Goal: Transaction & Acquisition: Purchase product/service

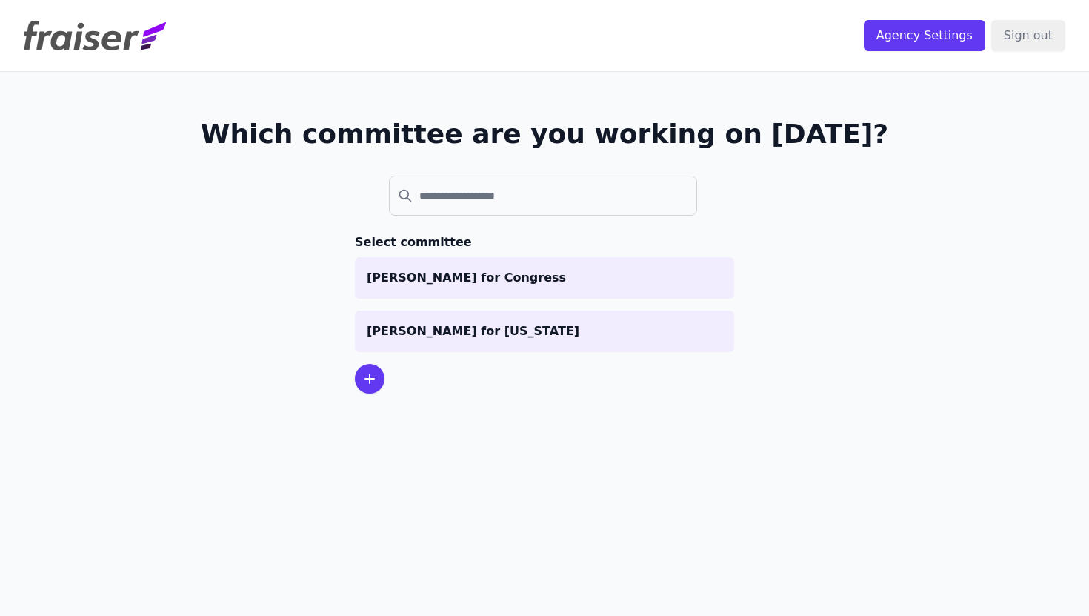
click at [368, 379] on icon at bounding box center [370, 379] width 18 height 18
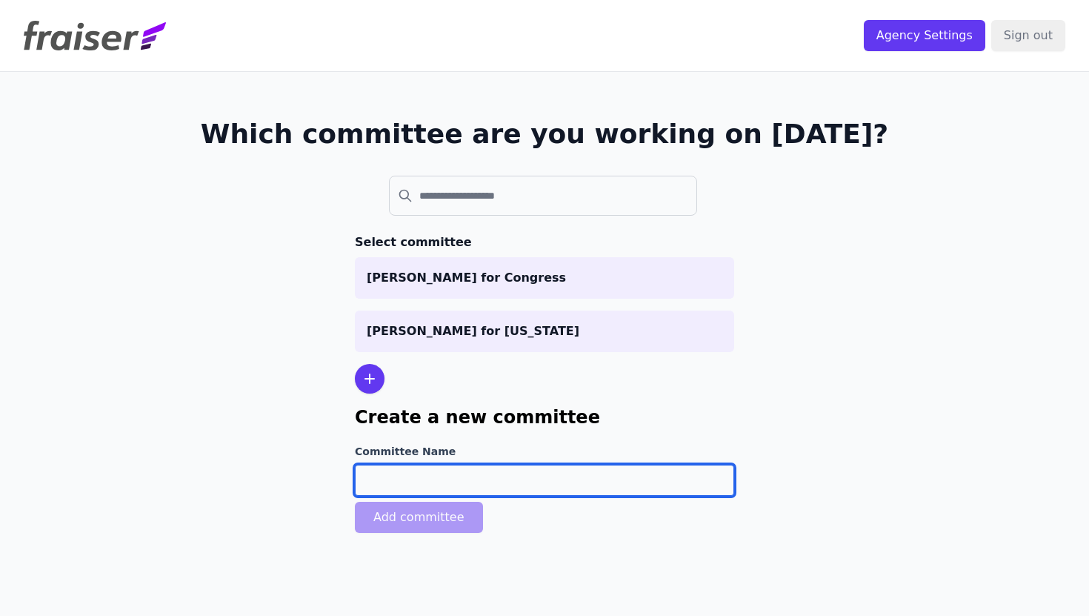
click at [445, 477] on input "Committee Name" at bounding box center [544, 479] width 379 height 31
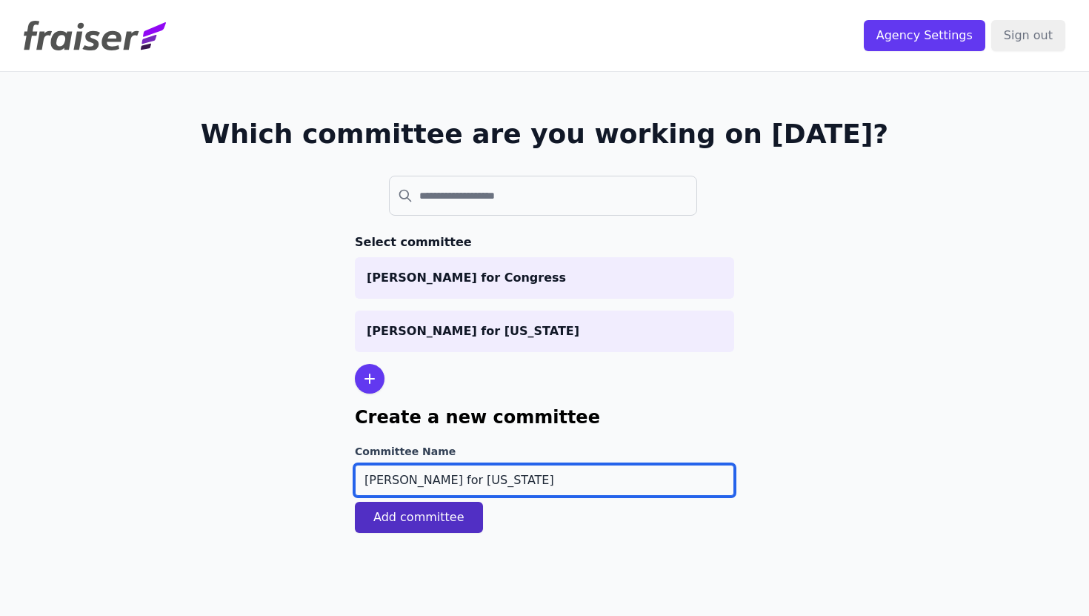
type input "[PERSON_NAME] for [US_STATE]"
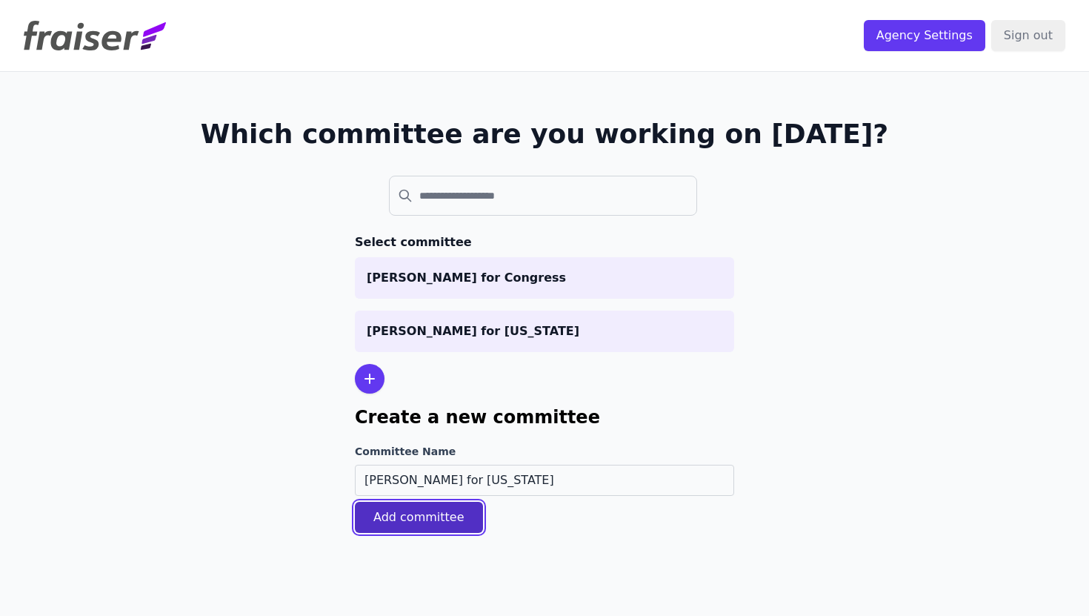
click at [433, 527] on button "Add committee" at bounding box center [419, 517] width 128 height 31
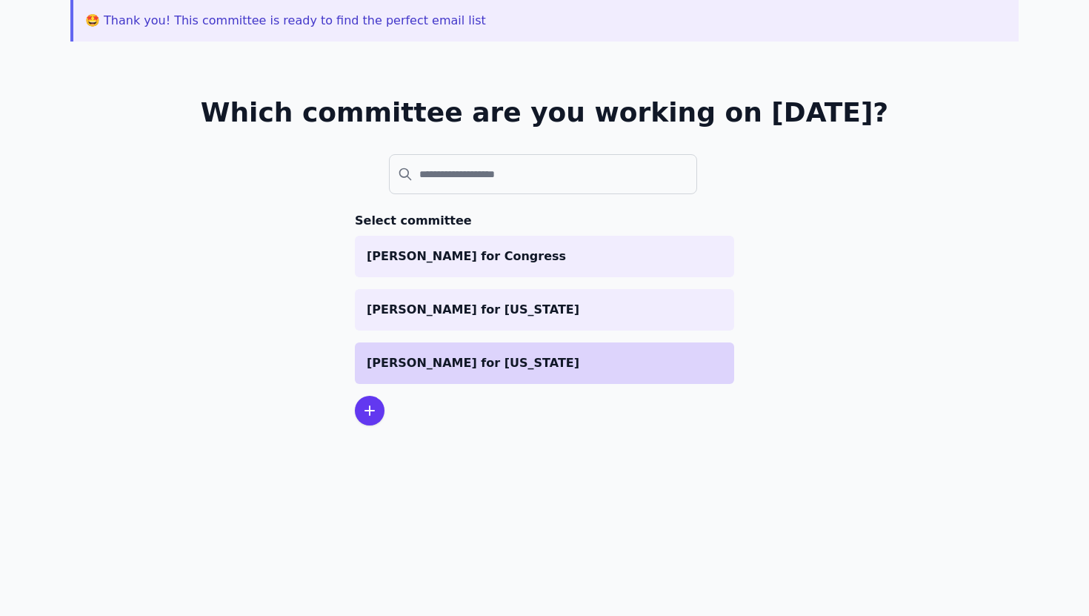
click at [411, 366] on p "[PERSON_NAME] for [US_STATE]" at bounding box center [545, 363] width 356 height 18
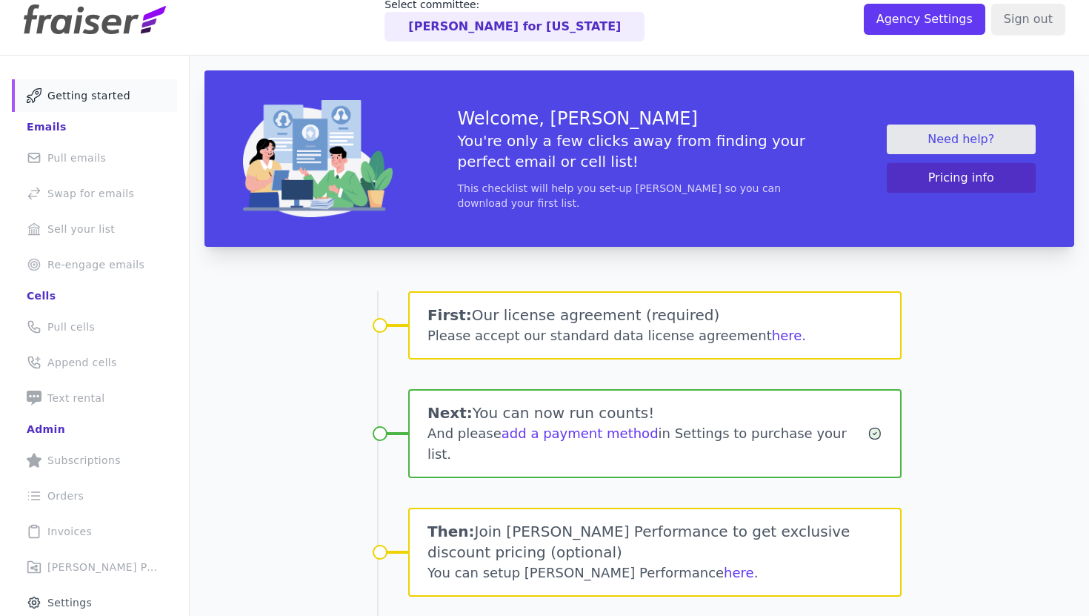
scroll to position [22, 0]
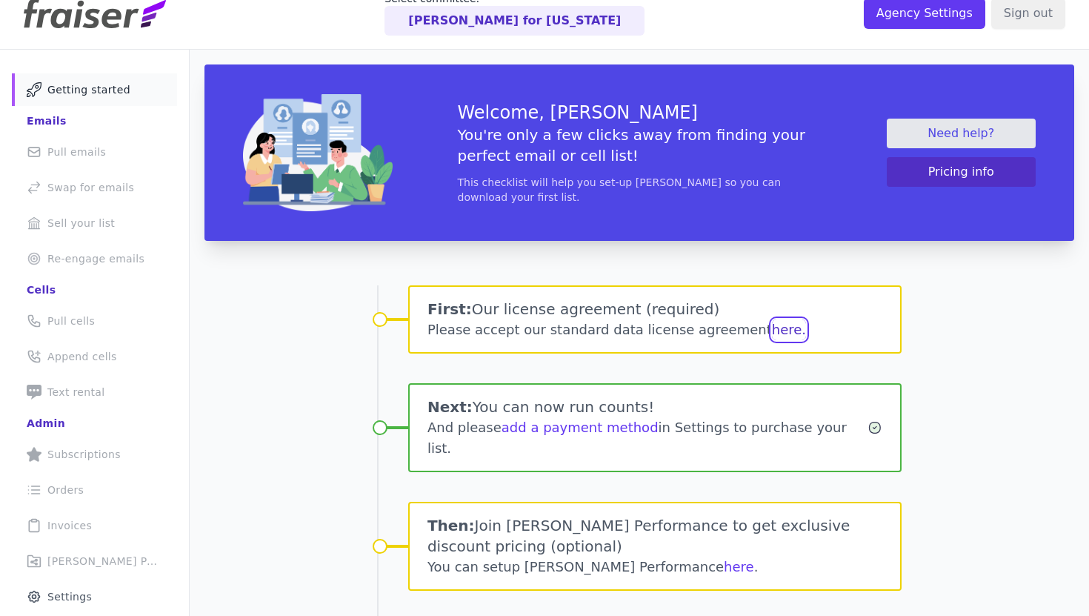
click at [772, 330] on button "here." at bounding box center [789, 329] width 34 height 21
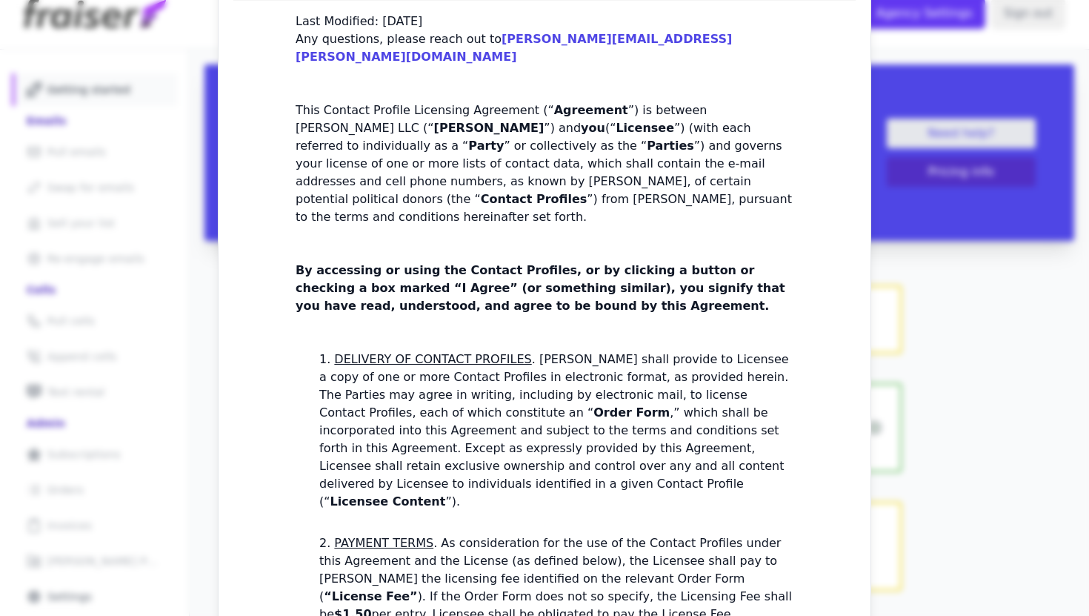
scroll to position [0, 0]
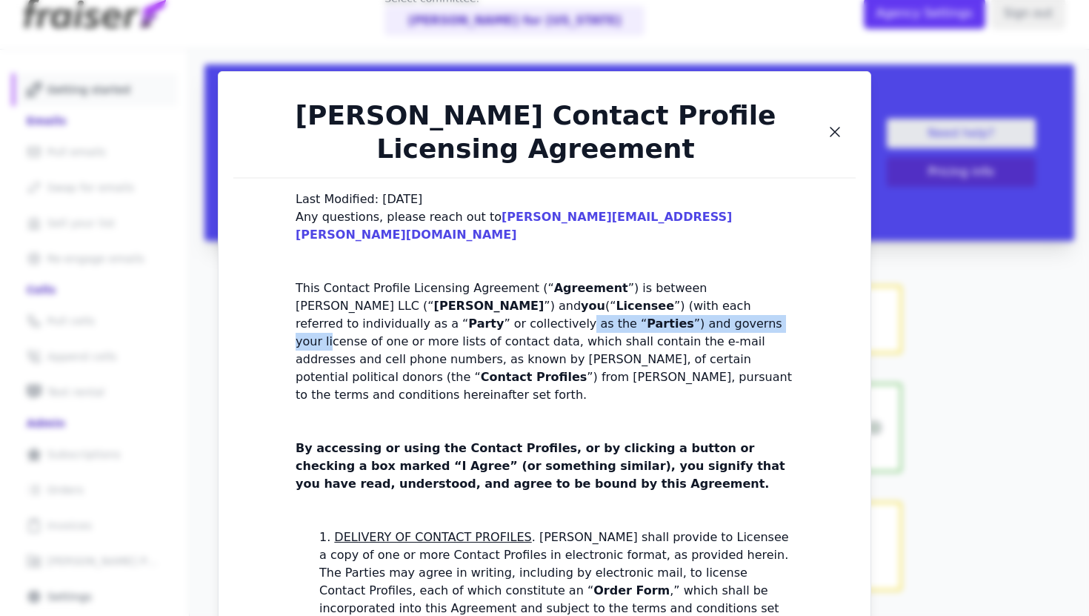
drag, startPoint x: 353, startPoint y: 274, endPoint x: 554, endPoint y: 274, distance: 201.5
click at [554, 279] on p "This Contact Profile Licensing Agreement (“ Agreement ”) is between Fraiser LLC…" at bounding box center [545, 341] width 498 height 124
click at [633, 295] on p "This Contact Profile Licensing Agreement (“ Agreement ”) is between Fraiser LLC…" at bounding box center [545, 341] width 498 height 124
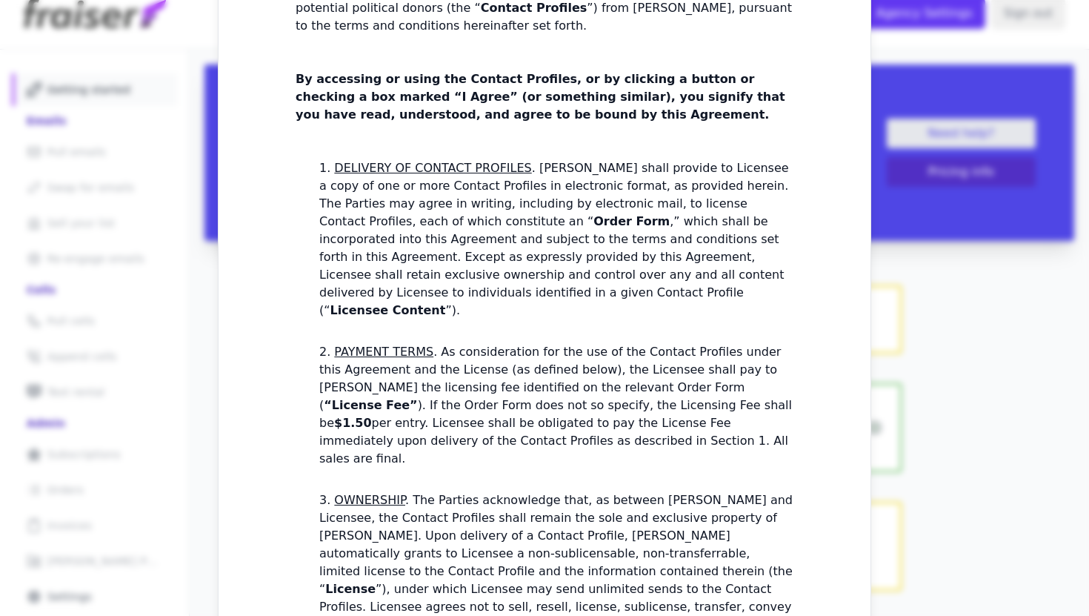
scroll to position [378, 0]
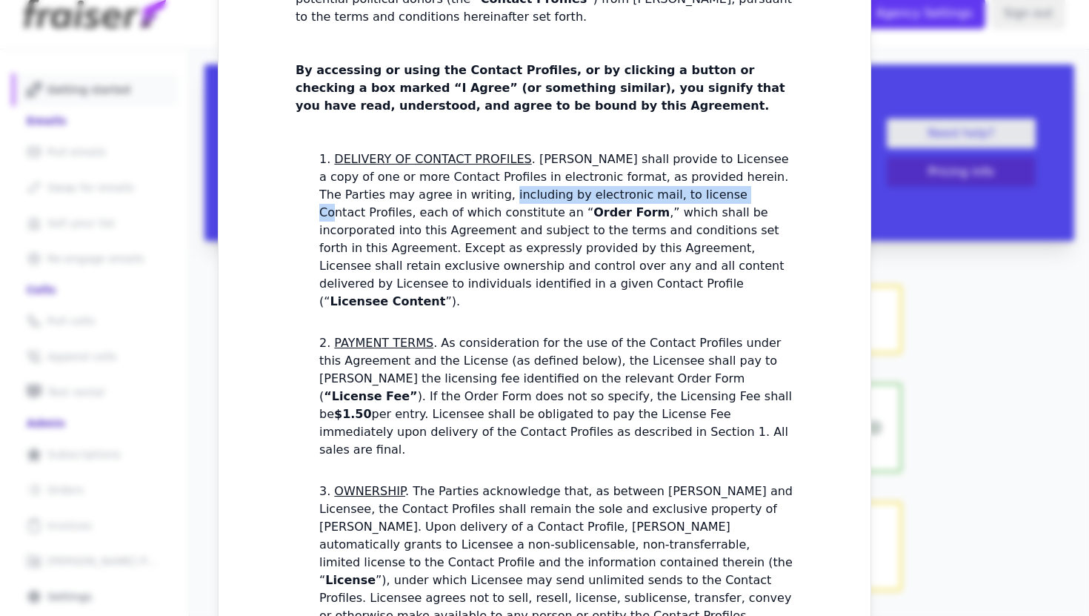
drag, startPoint x: 389, startPoint y: 124, endPoint x: 630, endPoint y: 130, distance: 241.6
click at [630, 152] on p "DELIVERY OF CONTACT PROFILES . FRAISER shall provide to Licensee a copy of one …" at bounding box center [554, 230] width 470 height 156
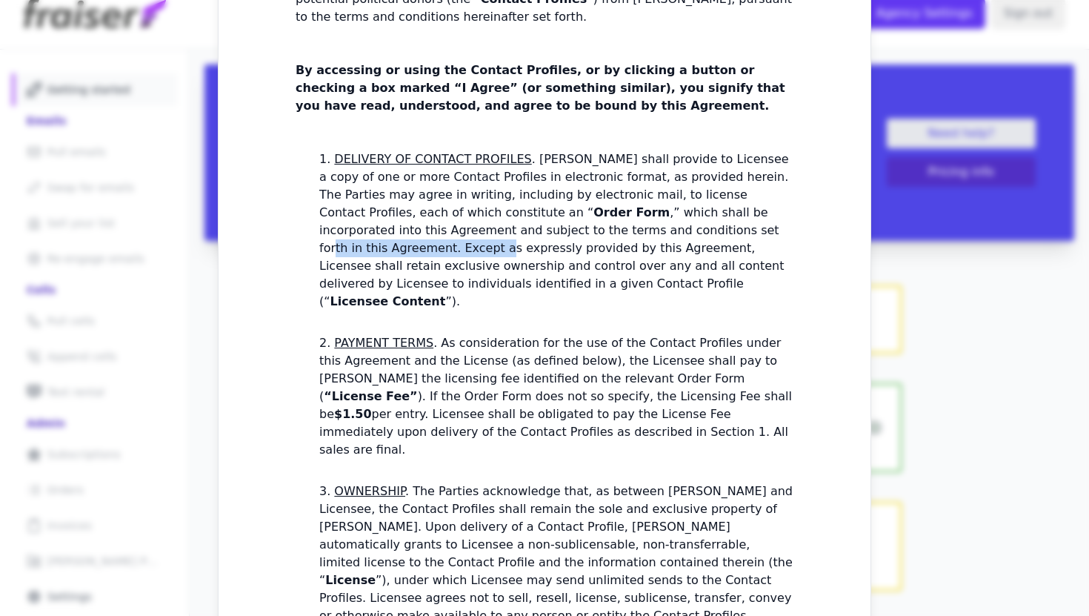
drag, startPoint x: 707, startPoint y: 159, endPoint x: 539, endPoint y: 159, distance: 167.4
click at [539, 159] on p "DELIVERY OF CONTACT PROFILES . FRAISER shall provide to Licensee a copy of one …" at bounding box center [554, 230] width 470 height 156
drag, startPoint x: 698, startPoint y: 174, endPoint x: 535, endPoint y: 175, distance: 163.0
click at [535, 175] on p "DELIVERY OF CONTACT PROFILES . FRAISER shall provide to Licensee a copy of one …" at bounding box center [554, 230] width 470 height 156
click at [510, 176] on p "DELIVERY OF CONTACT PROFILES . FRAISER shall provide to Licensee a copy of one …" at bounding box center [554, 230] width 470 height 156
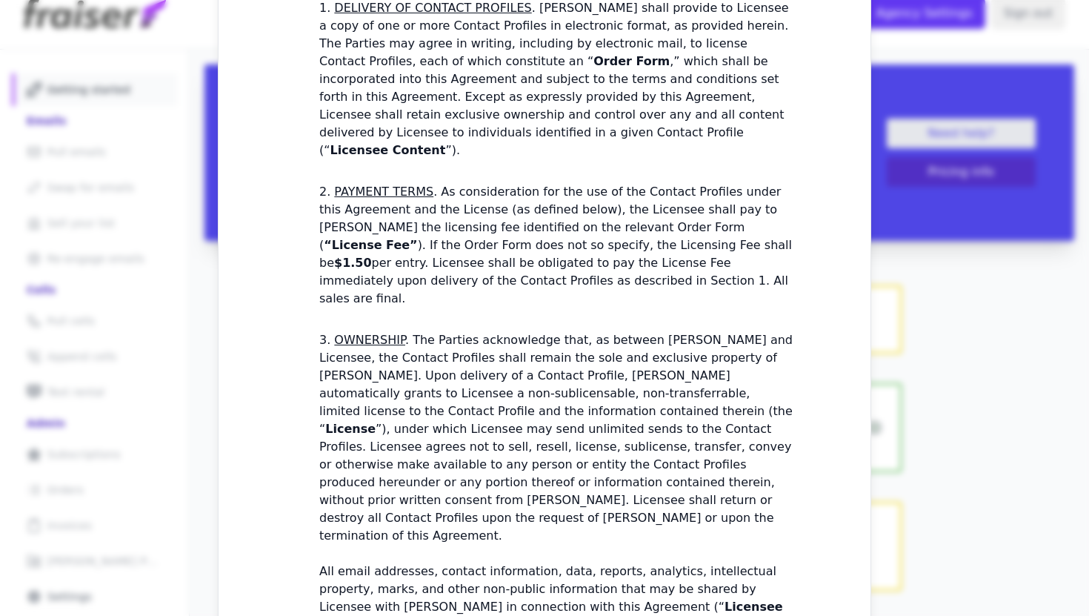
scroll to position [535, 0]
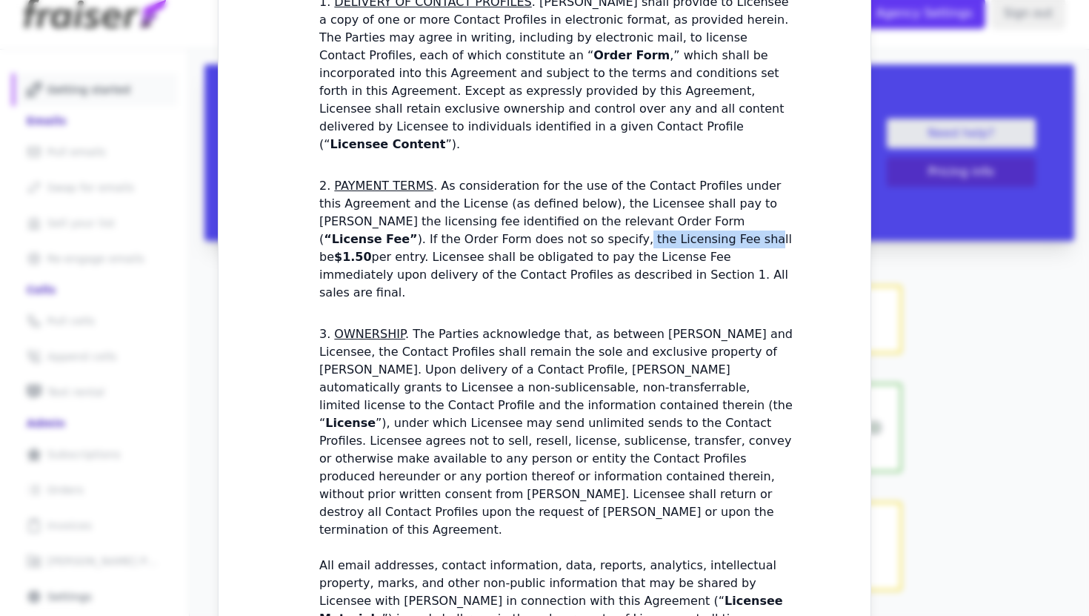
drag, startPoint x: 427, startPoint y: 161, endPoint x: 554, endPoint y: 160, distance: 126.7
click at [554, 177] on li "PAYMENT TERMS . As consideration for the use of the Contact Profiles under this…" at bounding box center [556, 239] width 474 height 124
click at [626, 179] on li "PAYMENT TERMS . As consideration for the use of the Contact Profiles under this…" at bounding box center [556, 239] width 474 height 124
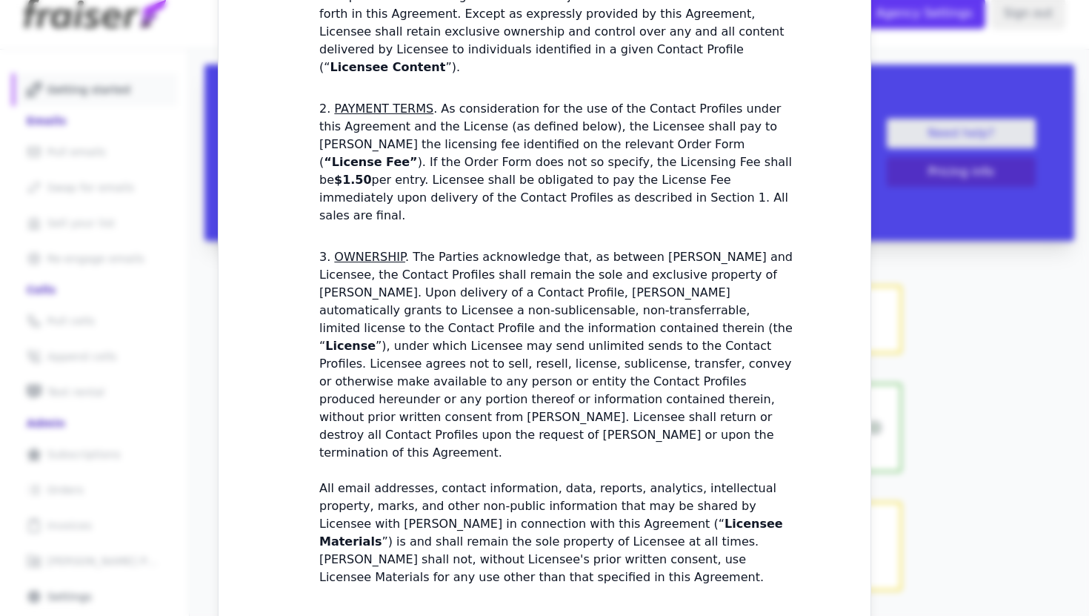
scroll to position [616, 0]
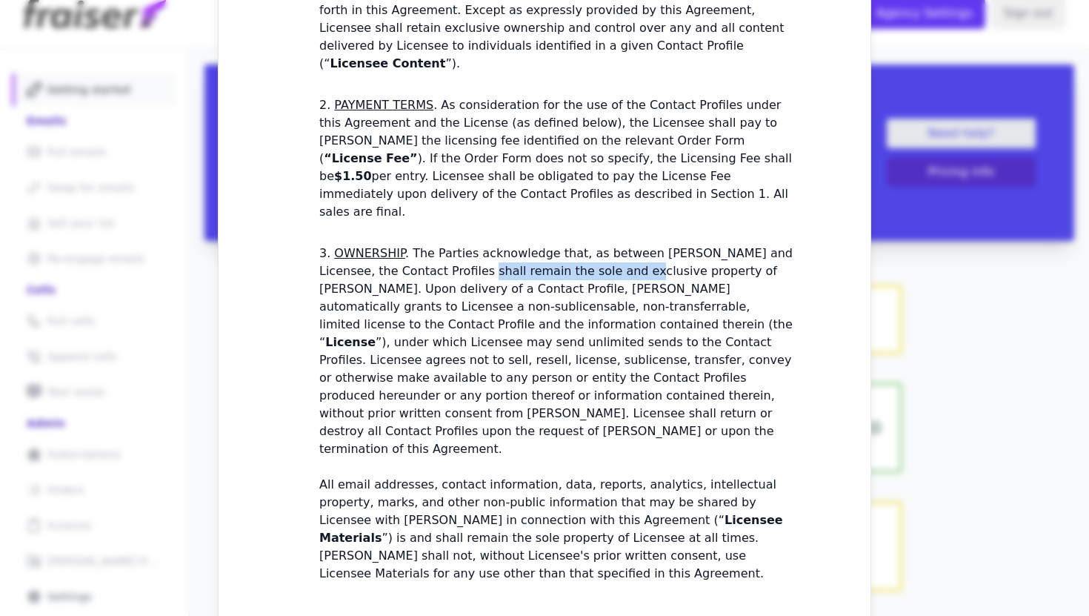
drag, startPoint x: 447, startPoint y: 165, endPoint x: 590, endPoint y: 165, distance: 143.0
click at [590, 246] on p "OWNERSHIP . The Parties acknowledge that, as between FRAISER and Licensee, the …" at bounding box center [555, 351] width 473 height 210
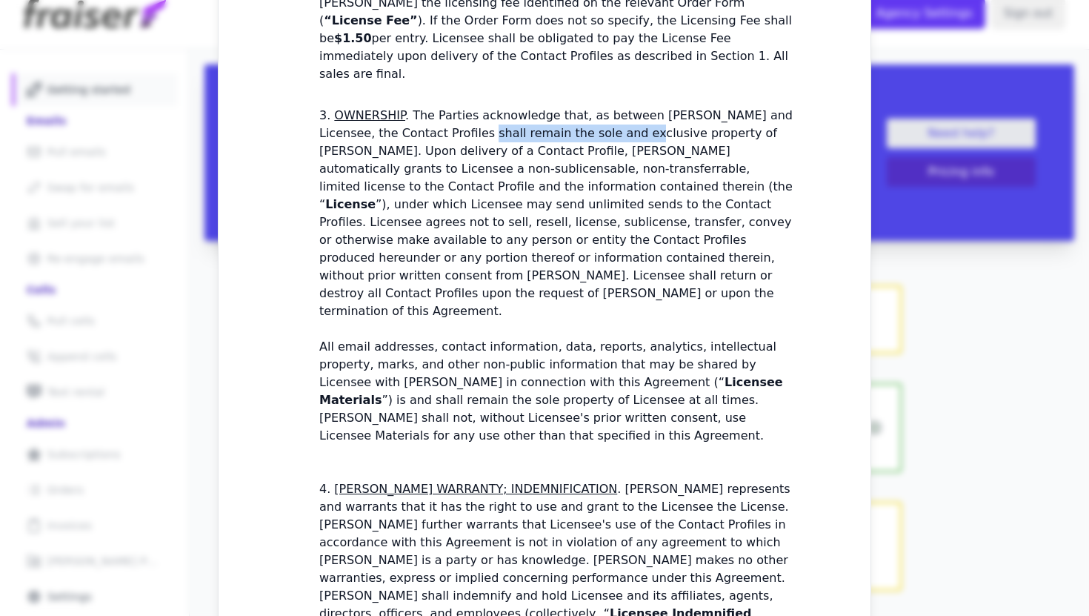
scroll to position [759, 0]
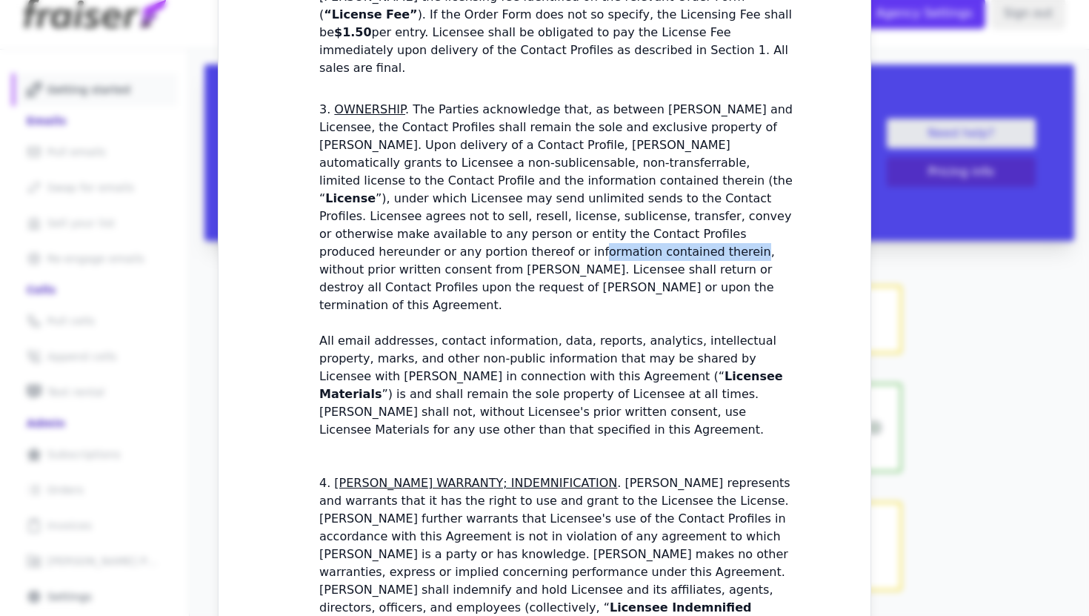
drag, startPoint x: 669, startPoint y: 136, endPoint x: 526, endPoint y: 137, distance: 143.0
click at [526, 137] on li "OWNERSHIP . The Parties acknowledge that, as between FRAISER and Licensee, the …" at bounding box center [556, 270] width 474 height 338
drag, startPoint x: 484, startPoint y: 150, endPoint x: 624, endPoint y: 150, distance: 140.8
click at [624, 150] on p "OWNERSHIP . The Parties acknowledge that, as between FRAISER and Licensee, the …" at bounding box center [555, 207] width 473 height 210
click at [676, 113] on p "OWNERSHIP . The Parties acknowledge that, as between FRAISER and Licensee, the …" at bounding box center [555, 207] width 473 height 210
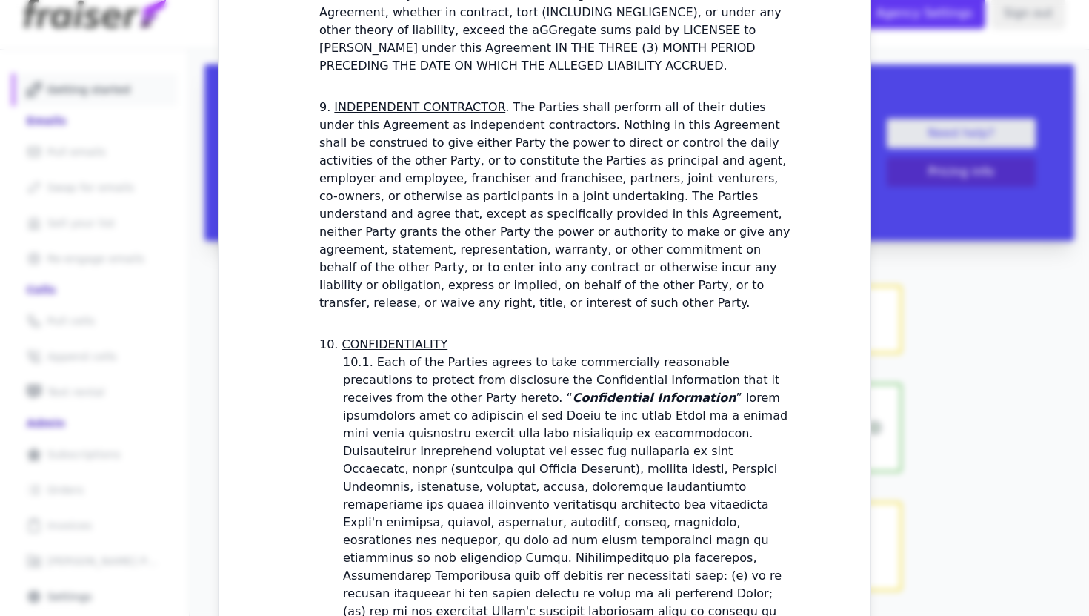
scroll to position [2440, 0]
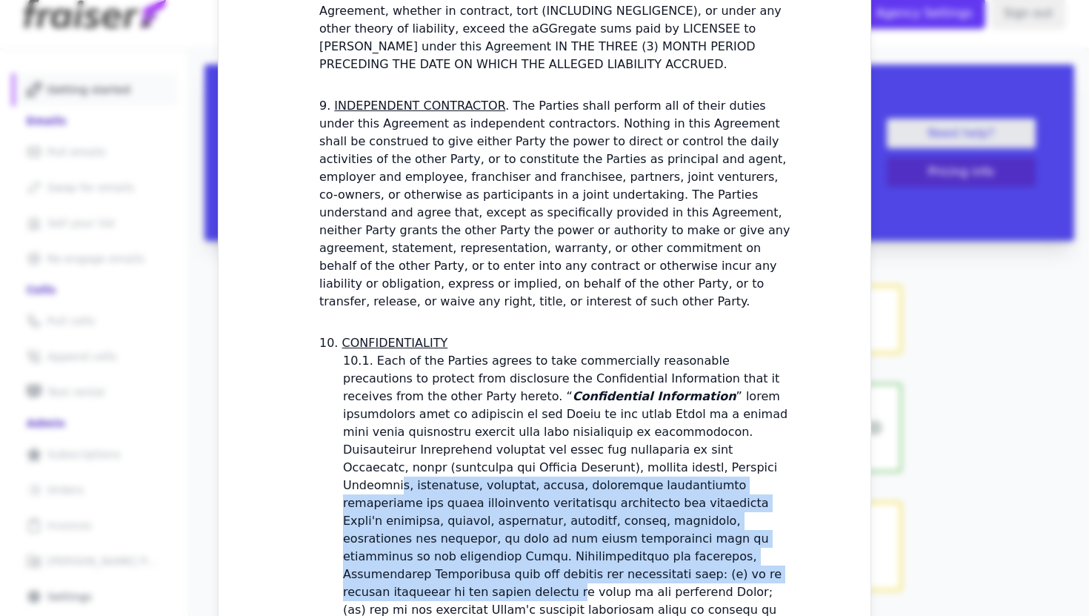
drag, startPoint x: 437, startPoint y: 163, endPoint x: 582, endPoint y: 247, distance: 167.3
click at [582, 352] on li "Each of the Parties agrees to take commercially reasonable precautions to prote…" at bounding box center [568, 530] width 450 height 356
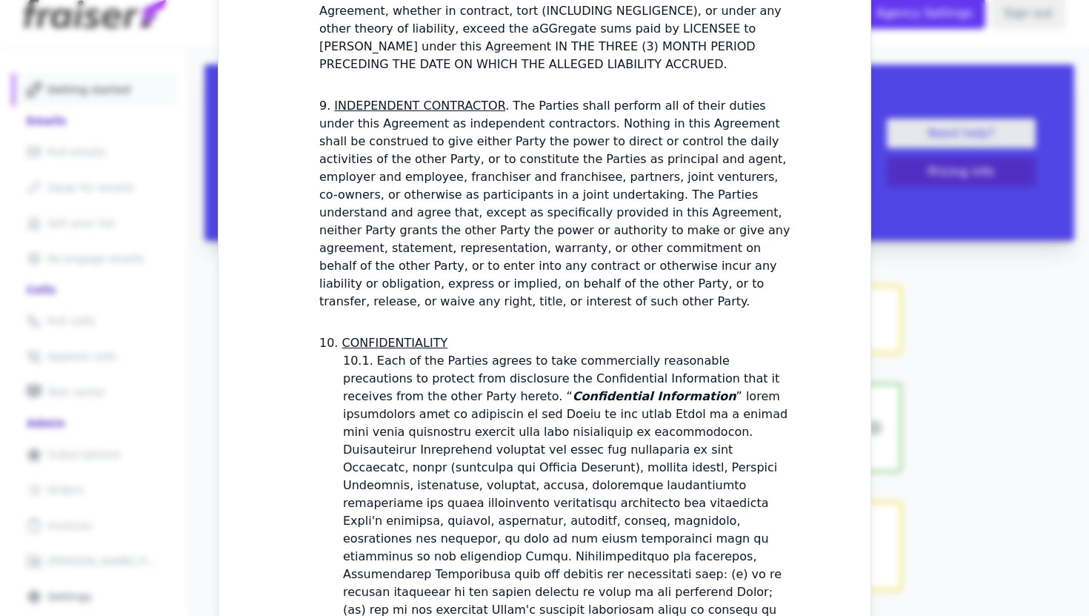
click at [610, 353] on p "Each of the Parties agrees to take commercially reasonable precautions to prote…" at bounding box center [566, 529] width 447 height 352
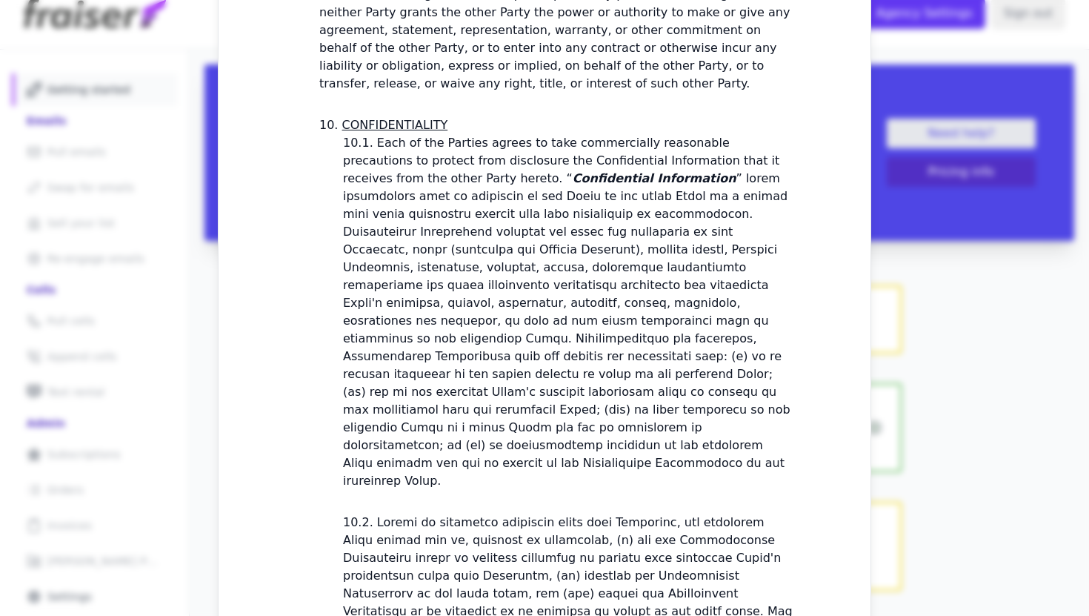
scroll to position [2662, 0]
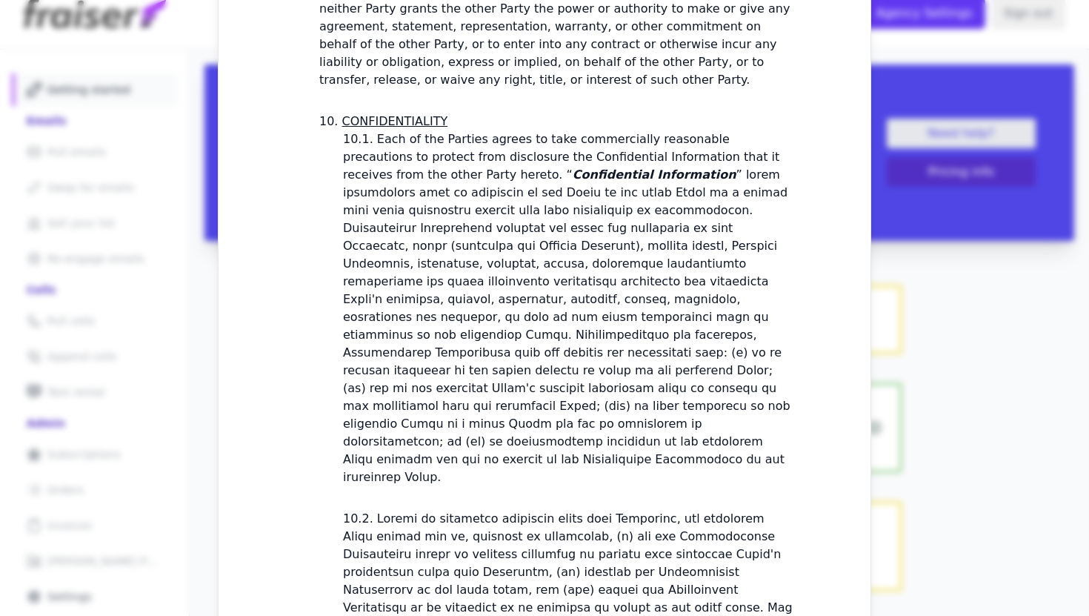
drag, startPoint x: 630, startPoint y: 394, endPoint x: 518, endPoint y: 239, distance: 191.4
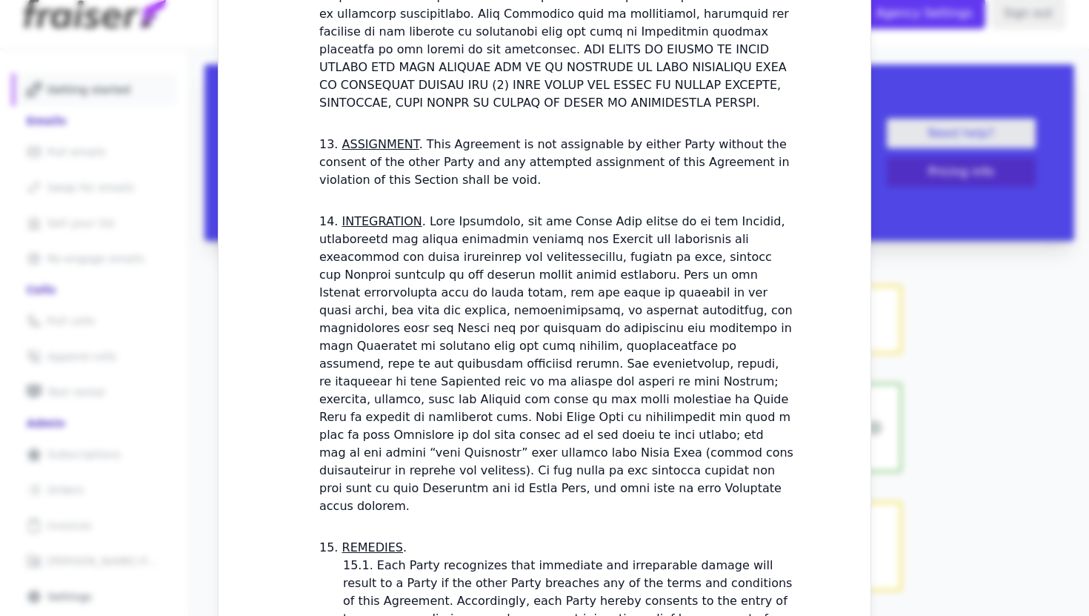
scroll to position [4248, 0]
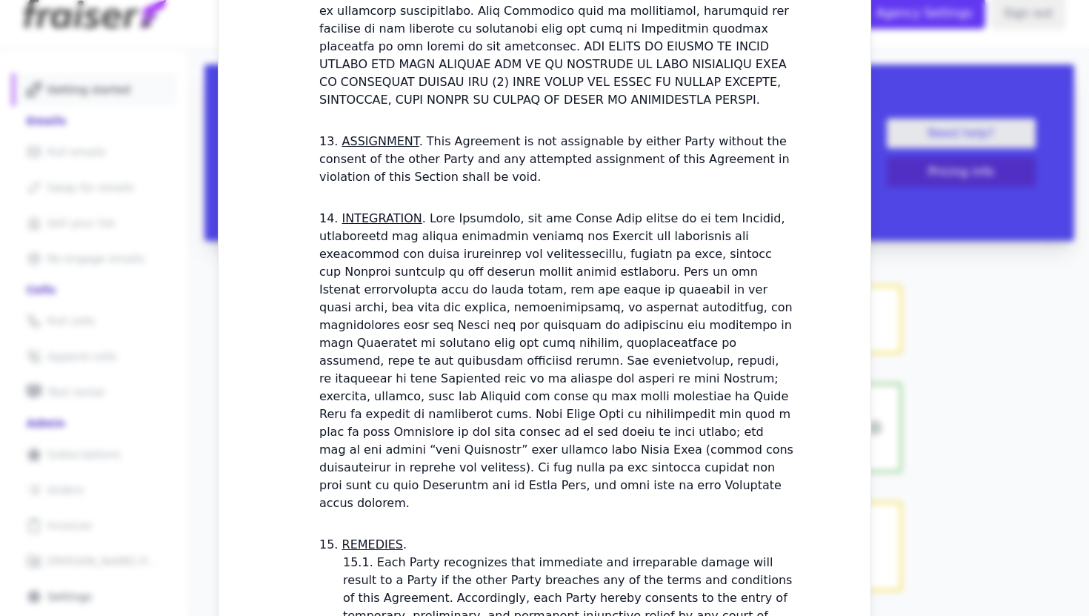
checkbox input "true"
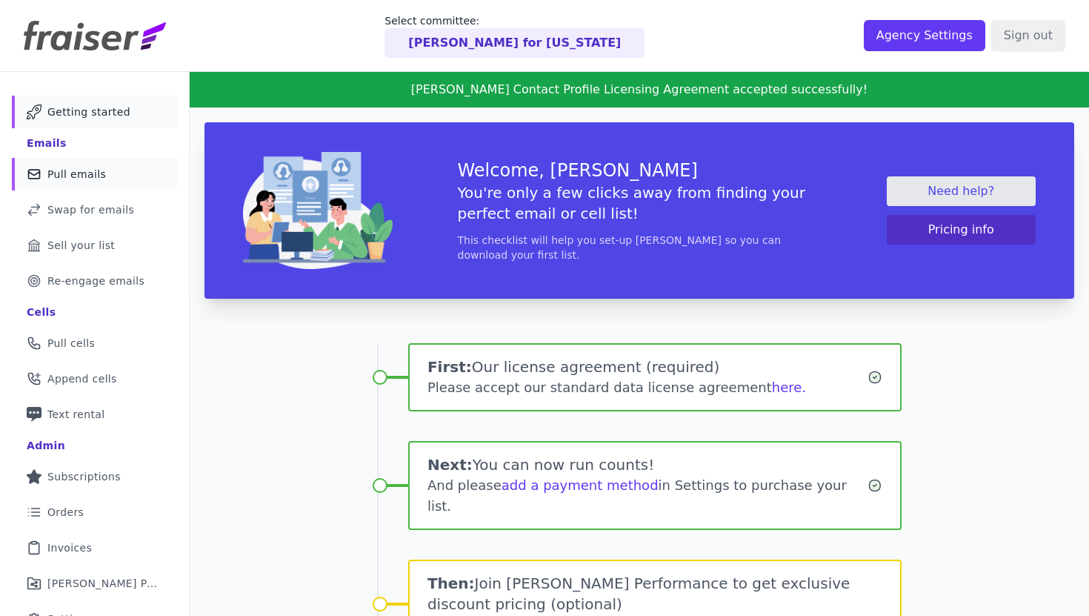
click at [109, 163] on link "Mail Icon Outline of a mail envelope Pull emails" at bounding box center [94, 174] width 165 height 33
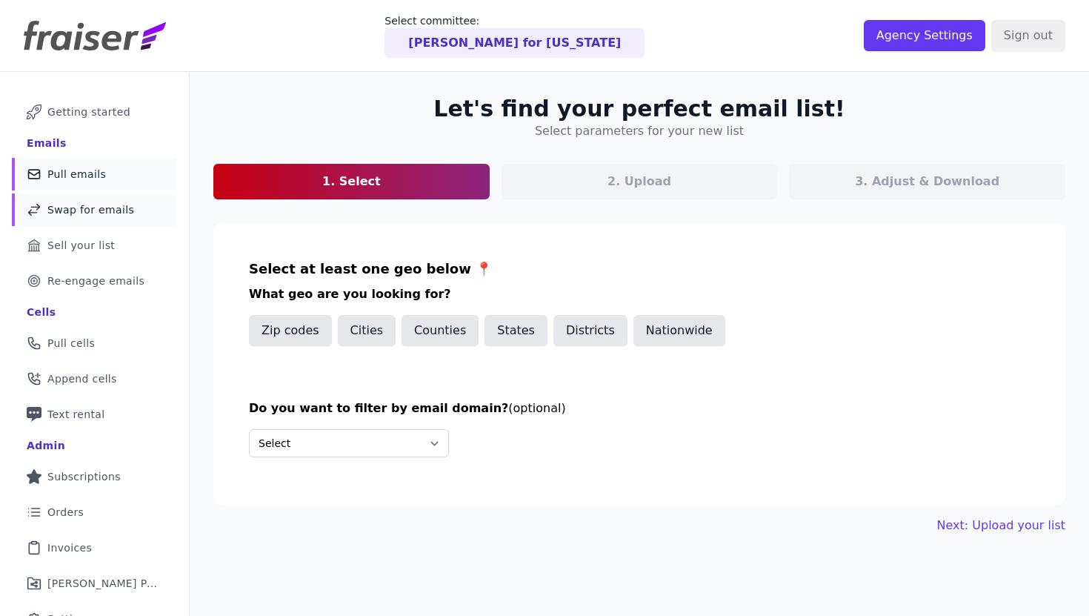
click at [106, 215] on span "Swap for emails" at bounding box center [90, 209] width 87 height 15
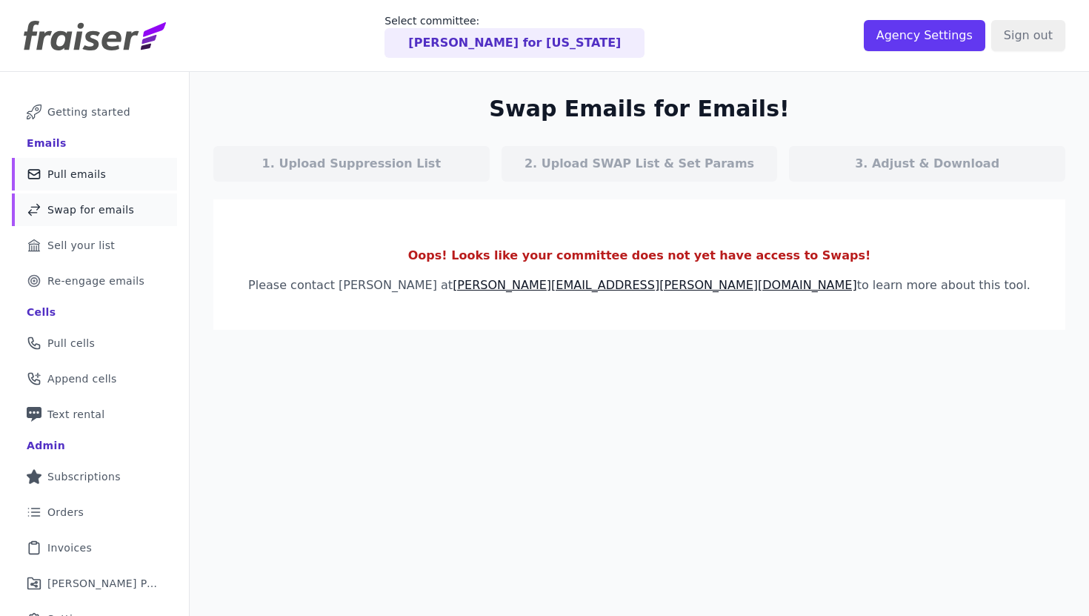
click at [94, 172] on span "Pull emails" at bounding box center [76, 174] width 59 height 15
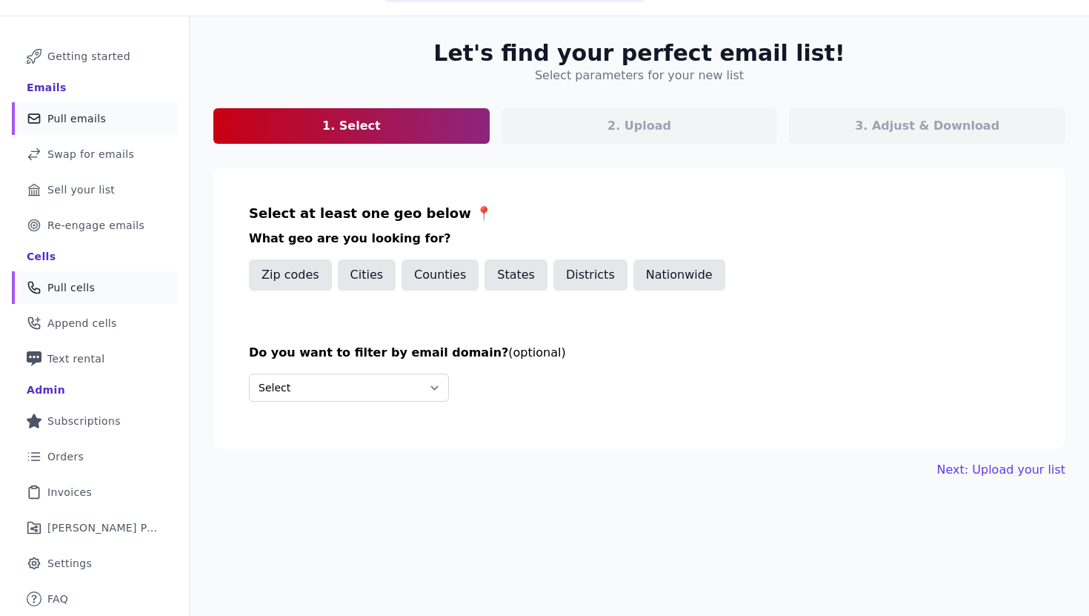
scroll to position [72, 0]
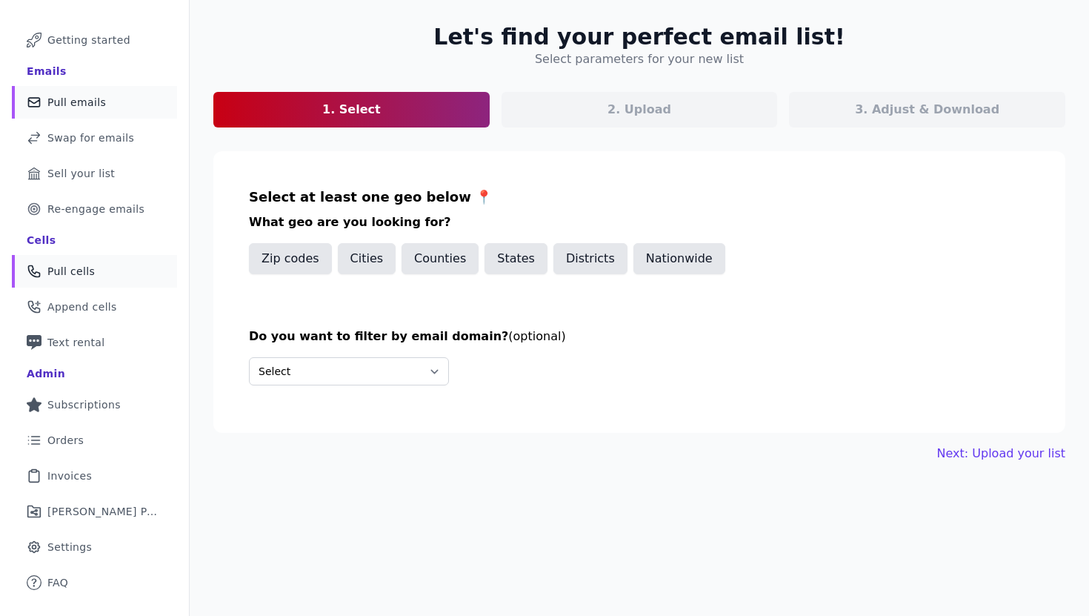
click at [109, 342] on link "Phone Icon with a plus sign Outline of a phone with a plus sign Text rental" at bounding box center [94, 342] width 165 height 33
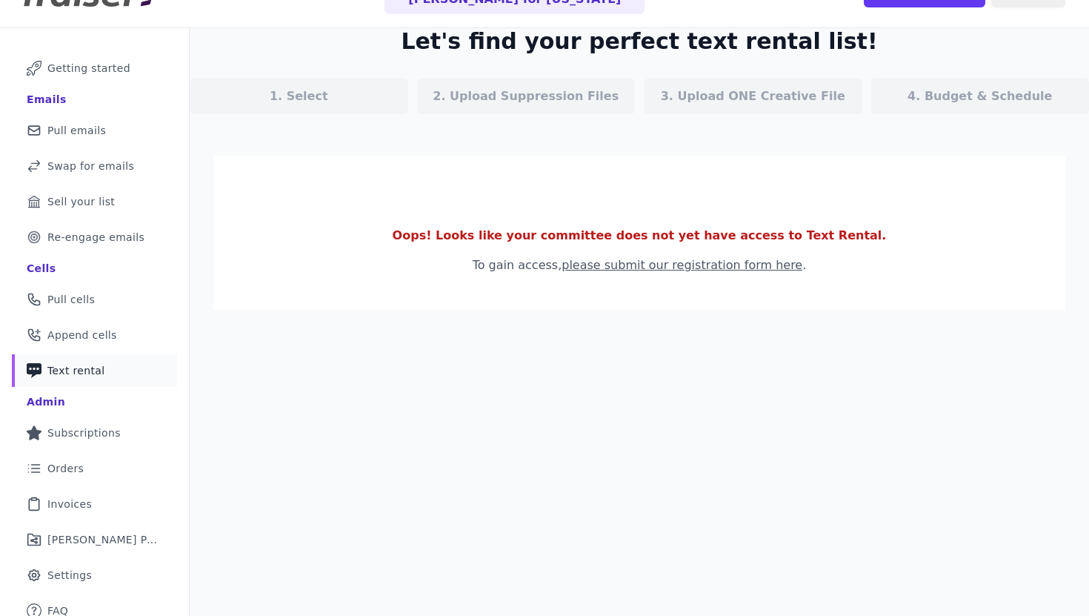
scroll to position [62, 0]
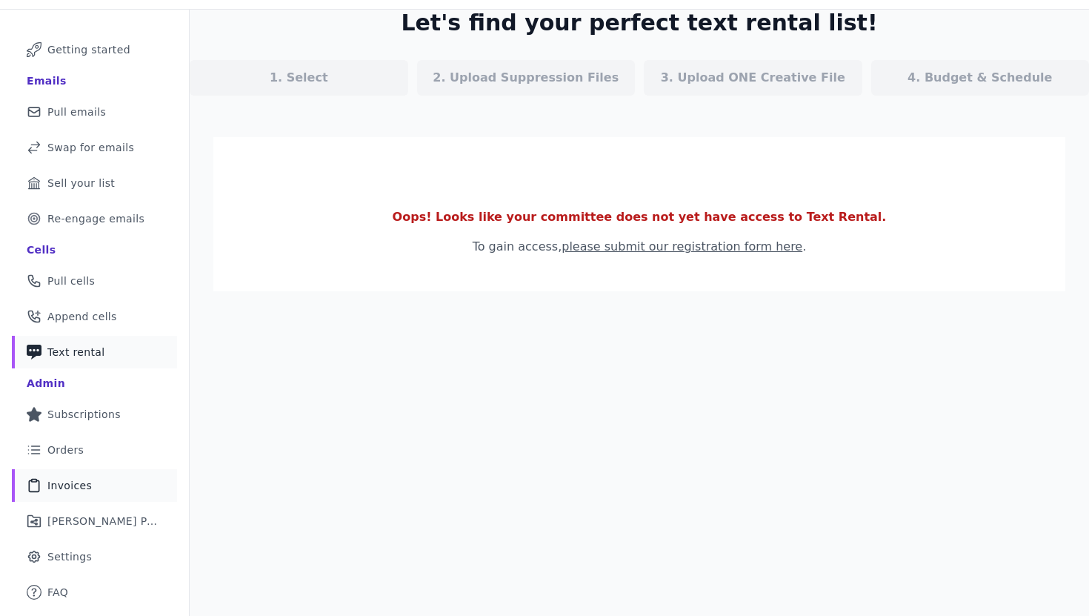
click at [99, 485] on link "Clipboard Icon Outline of a clipboard Invoices" at bounding box center [94, 485] width 165 height 33
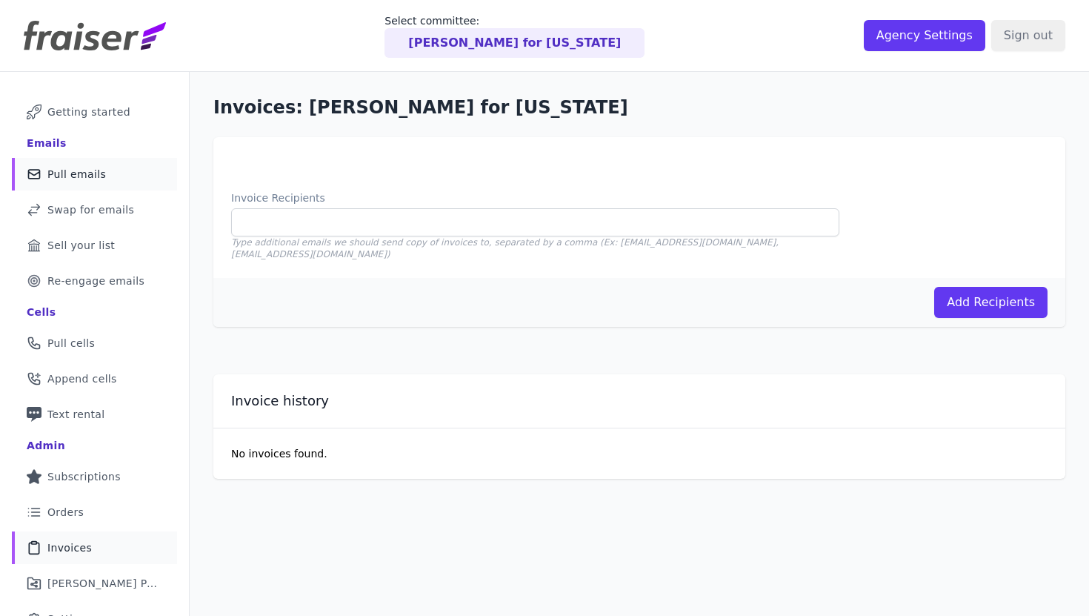
click at [93, 176] on span "Pull emails" at bounding box center [76, 174] width 59 height 15
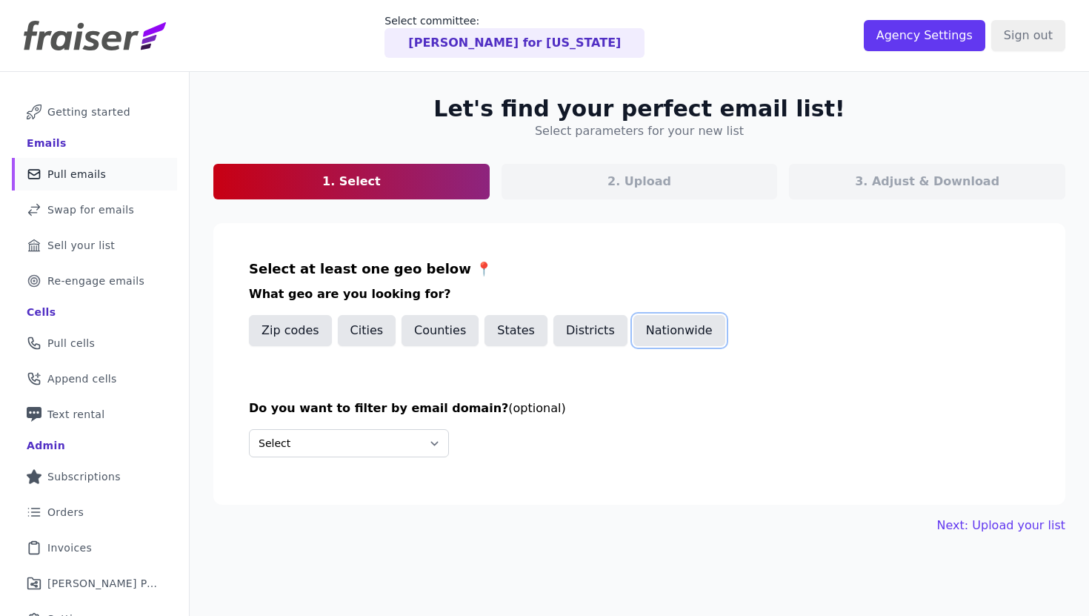
click at [644, 330] on button "Nationwide" at bounding box center [679, 330] width 92 height 31
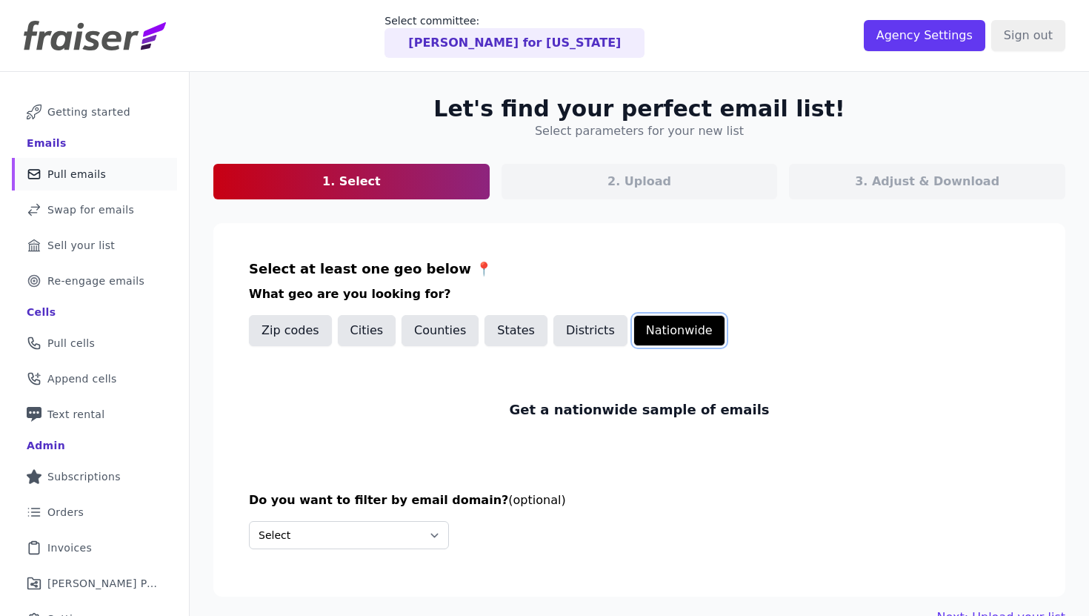
scroll to position [72, 0]
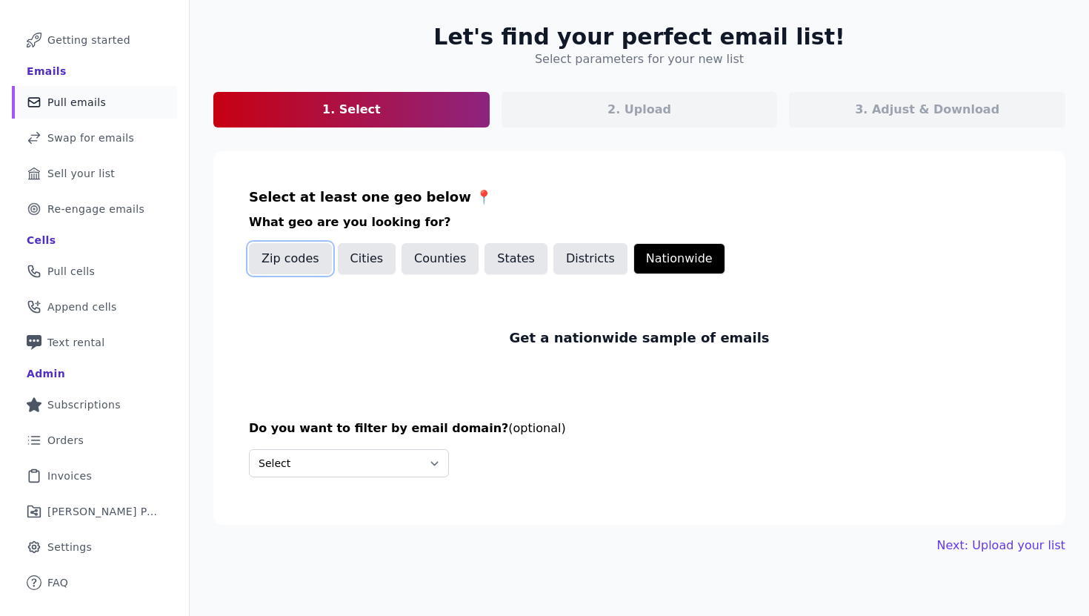
click at [314, 259] on button "Zip codes" at bounding box center [290, 258] width 83 height 31
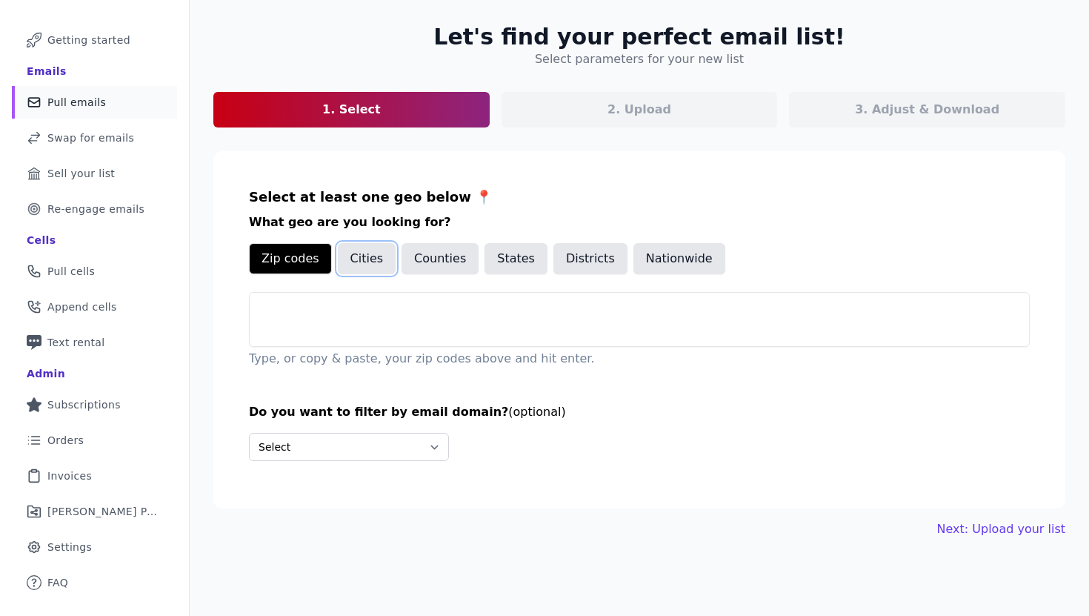
click at [359, 266] on button "Cities" at bounding box center [367, 258] width 59 height 31
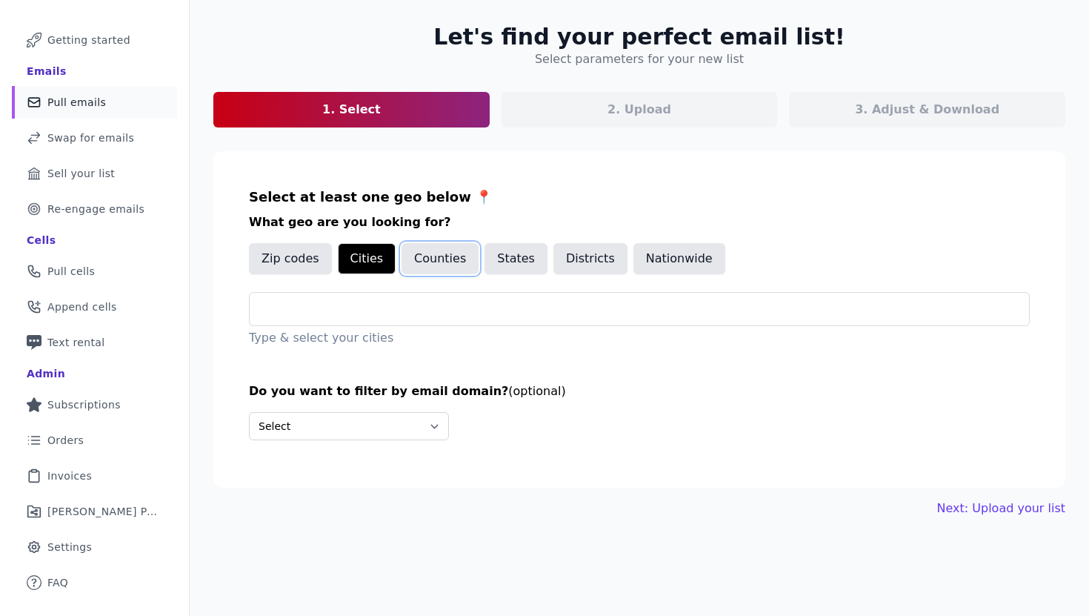
click at [405, 265] on button "Counties" at bounding box center [440, 258] width 77 height 31
click at [279, 264] on button "Zip codes" at bounding box center [290, 258] width 83 height 31
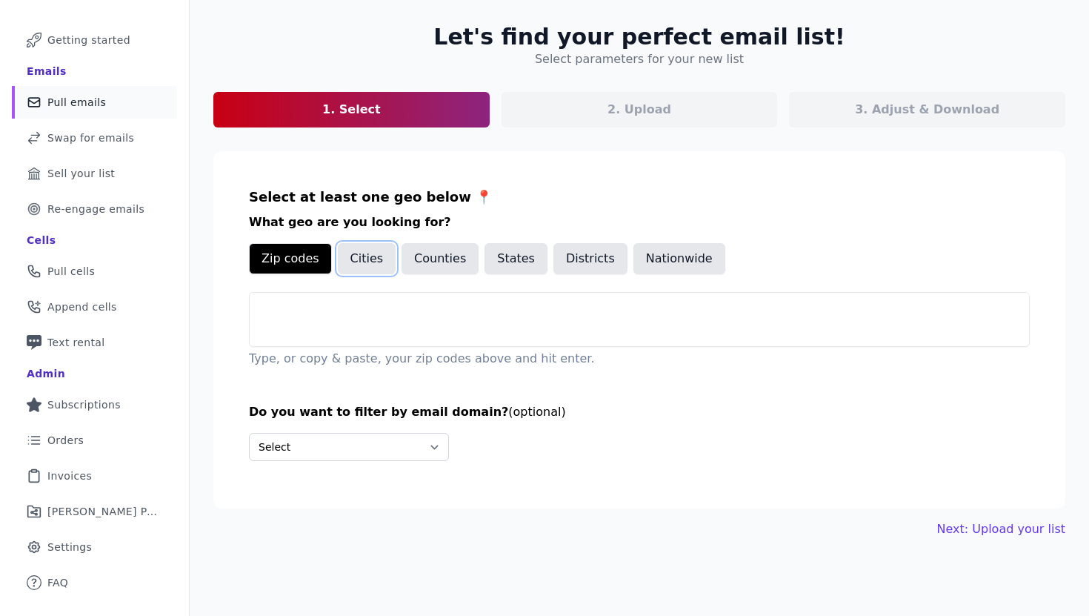
click at [377, 264] on button "Cities" at bounding box center [367, 258] width 59 height 31
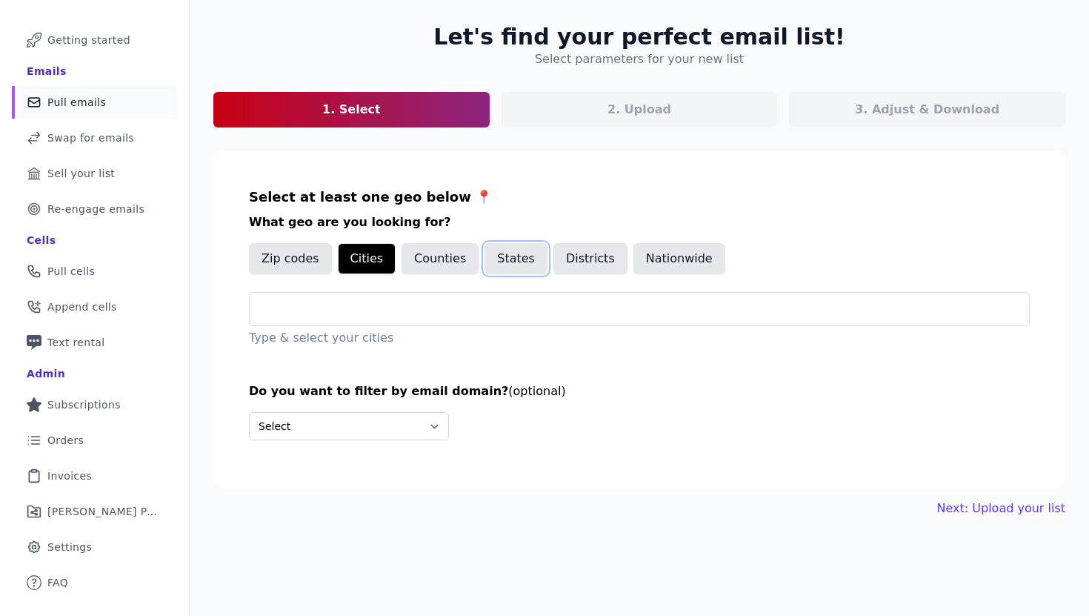
click at [487, 260] on button "States" at bounding box center [515, 258] width 63 height 31
click at [592, 258] on button "Districts" at bounding box center [590, 258] width 74 height 31
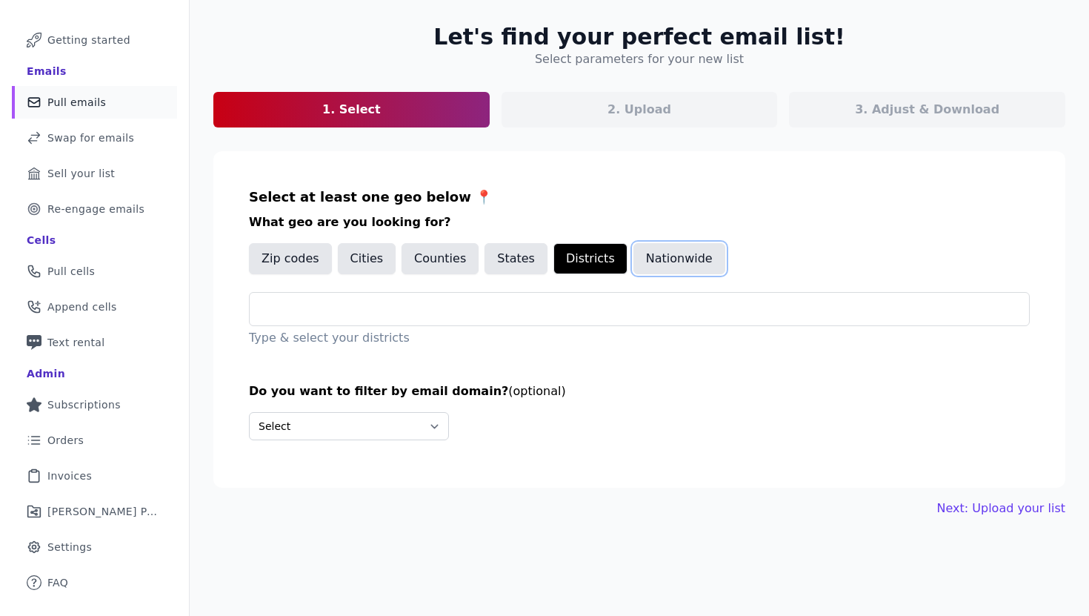
click at [647, 255] on button "Nationwide" at bounding box center [679, 258] width 92 height 31
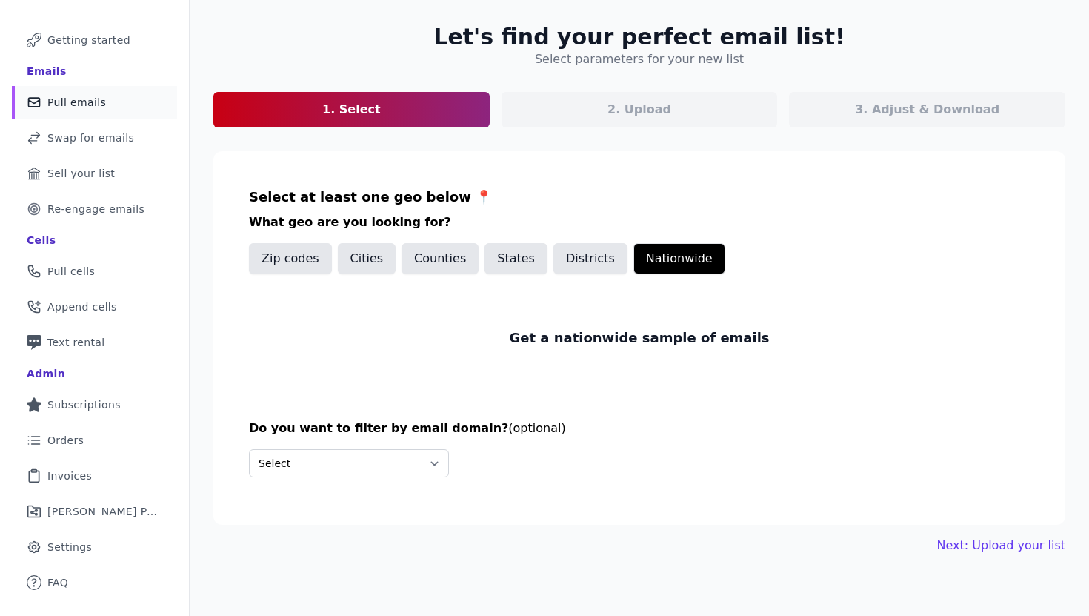
click at [596, 205] on div "Select at least one geo below 📍 What geo are you looking for? Zip codes Cities …" at bounding box center [639, 285] width 781 height 197
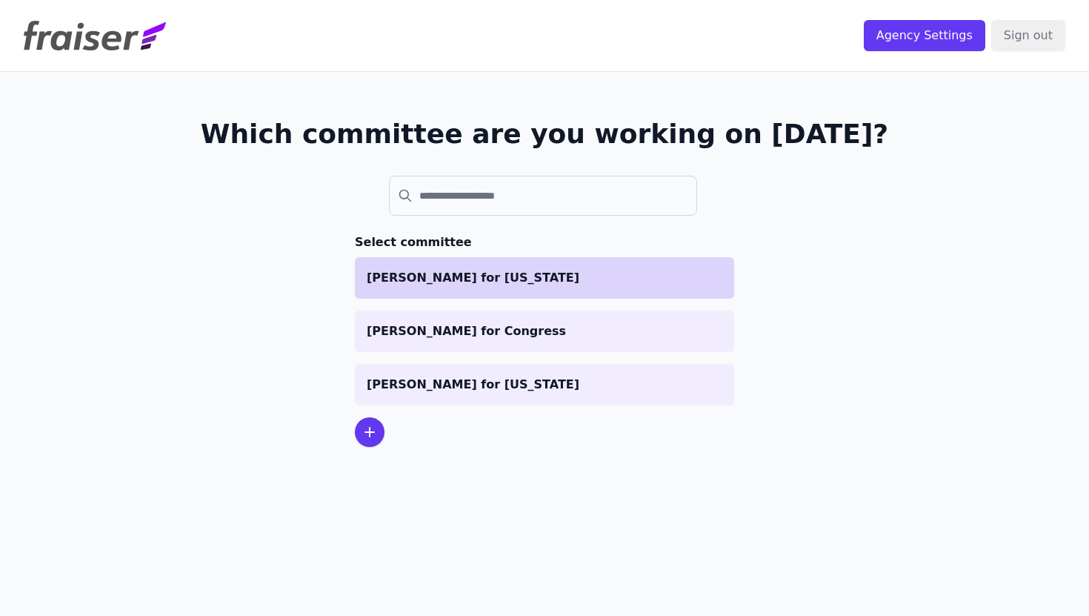
click at [452, 270] on p "[PERSON_NAME] for [US_STATE]" at bounding box center [545, 278] width 356 height 18
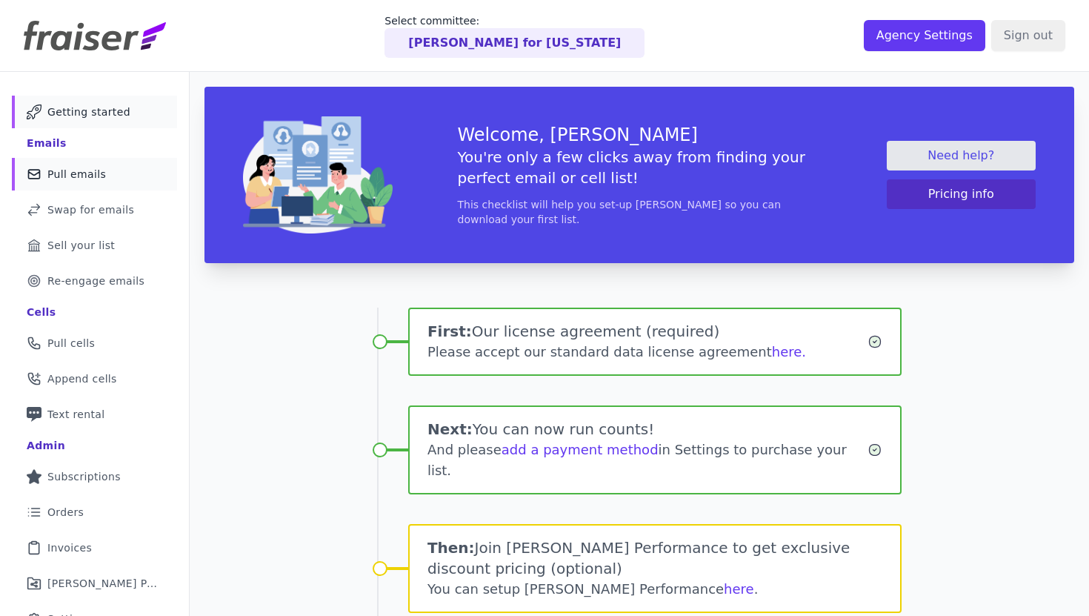
click at [84, 165] on link "Mail Icon Outline of a mail envelope Pull emails" at bounding box center [94, 174] width 165 height 33
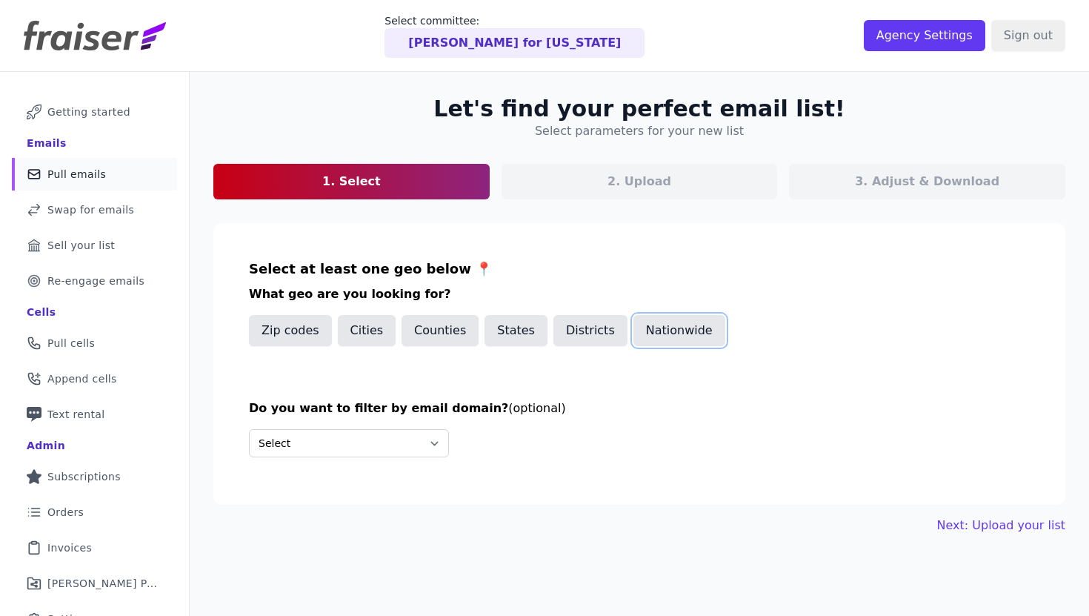
click at [652, 324] on button "Nationwide" at bounding box center [679, 330] width 92 height 31
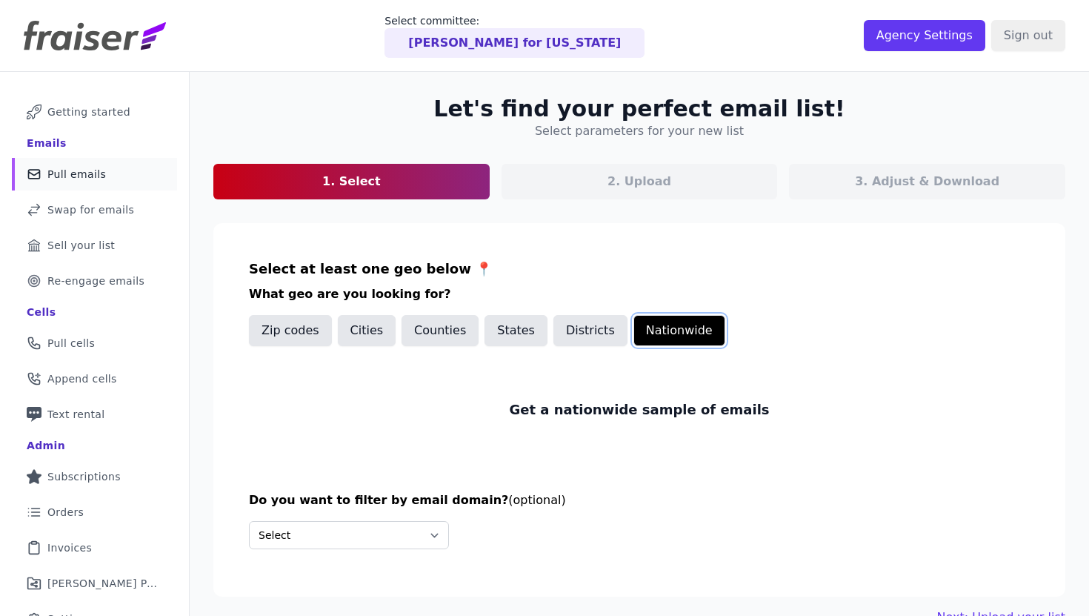
scroll to position [72, 0]
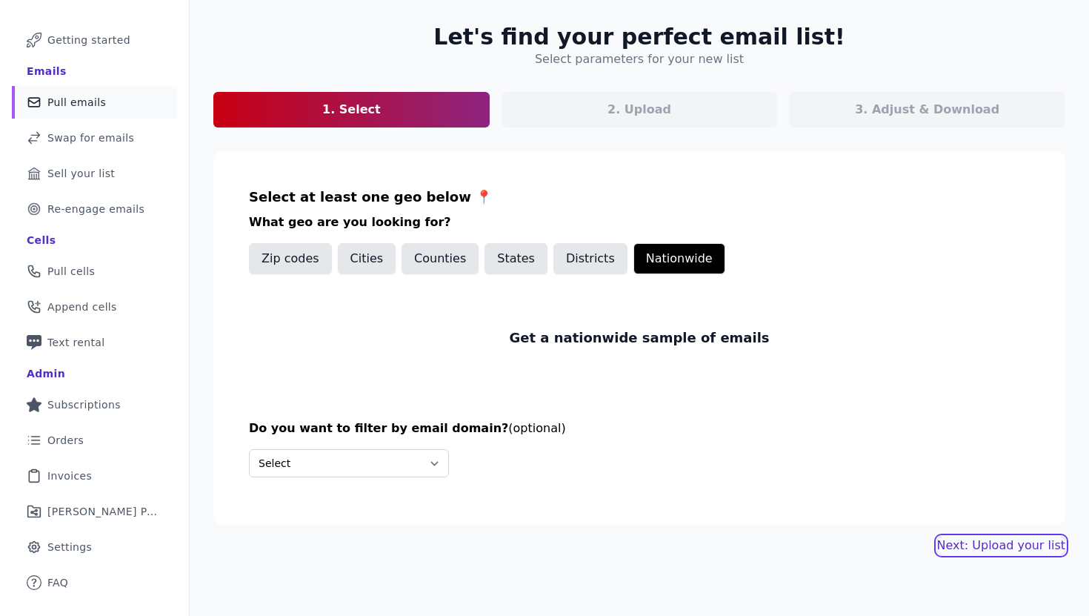
click at [1020, 539] on link "Next: Upload your list" at bounding box center [1001, 545] width 128 height 18
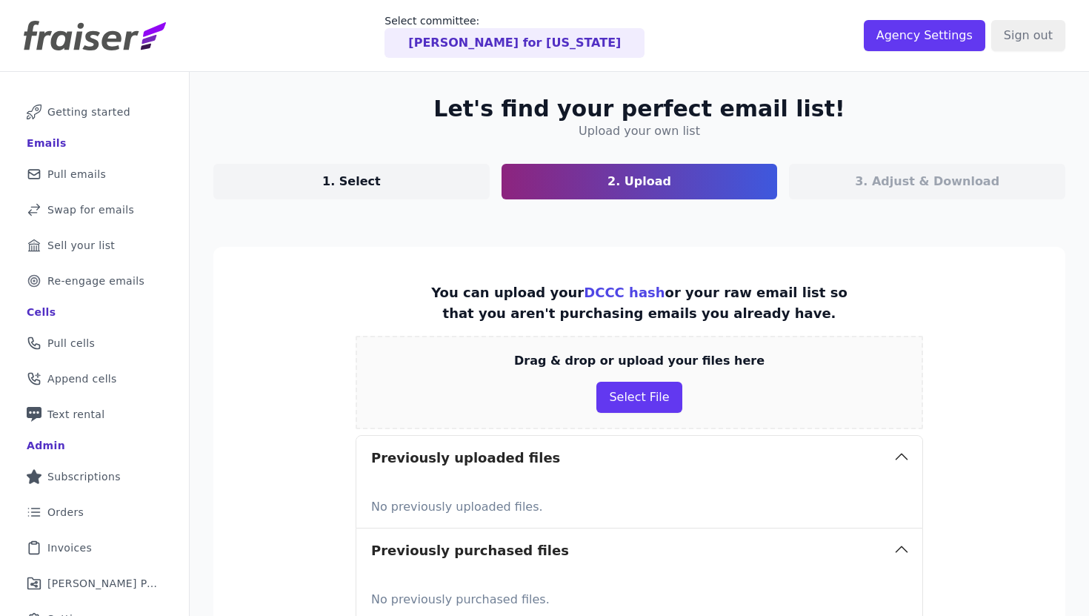
scroll to position [177, 0]
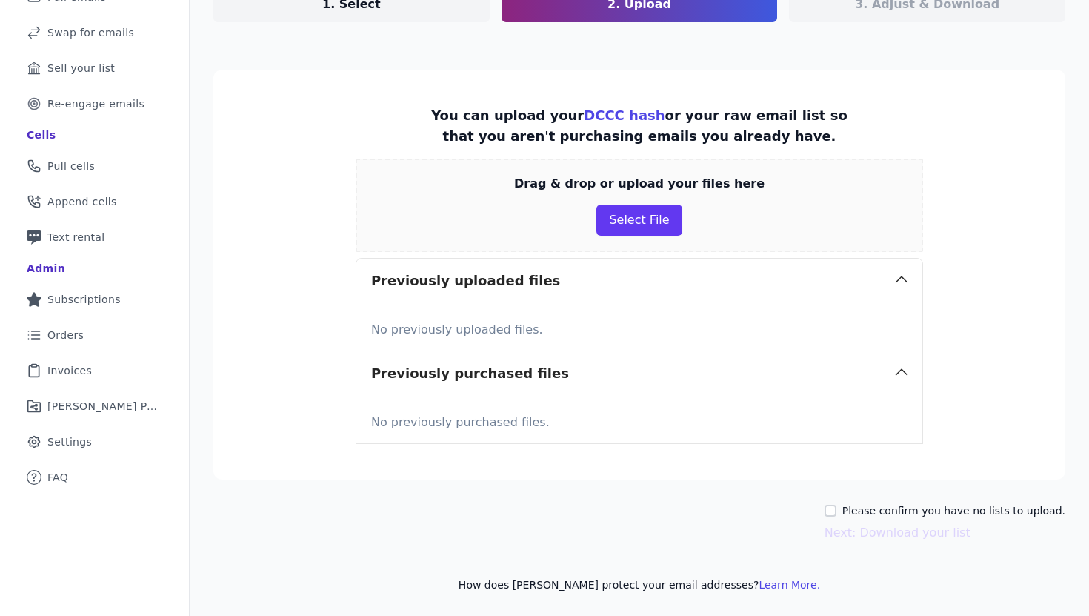
click at [899, 510] on label "Please confirm you have no lists to upload." at bounding box center [953, 510] width 223 height 15
click at [836, 510] on input "Please confirm you have no lists to upload." at bounding box center [831, 510] width 12 height 12
checkbox input "true"
click at [917, 533] on button "Next: Download your list" at bounding box center [898, 533] width 146 height 18
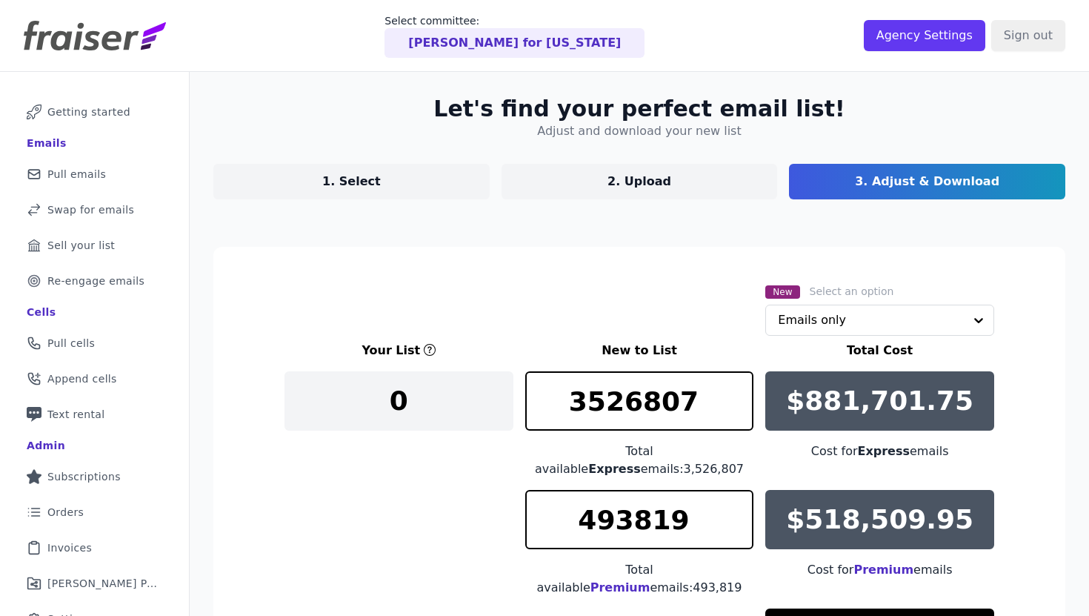
scroll to position [200, 0]
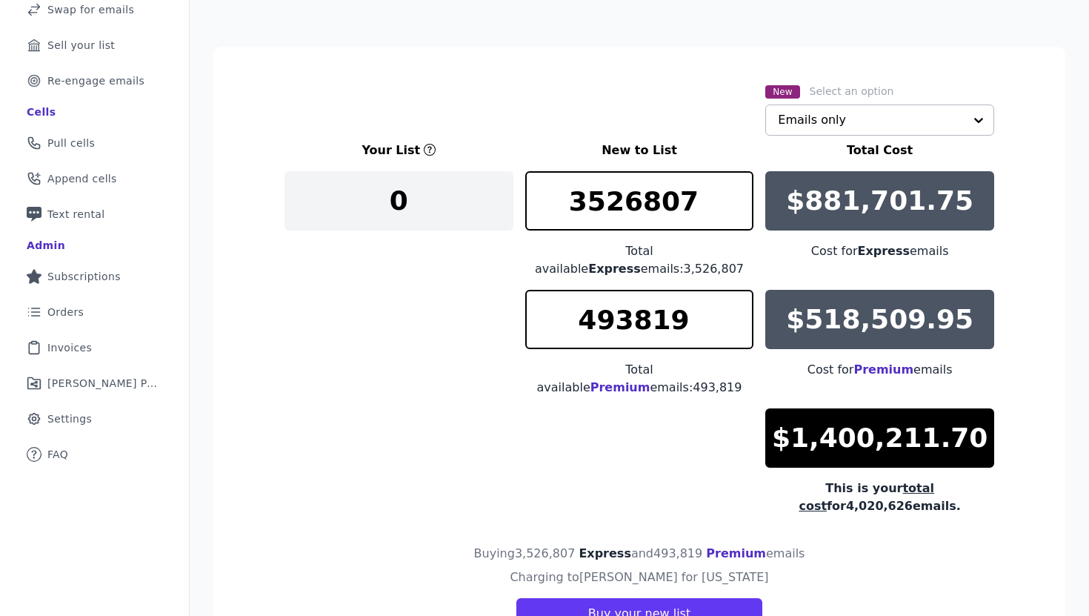
click at [806, 118] on input "text" at bounding box center [871, 120] width 186 height 30
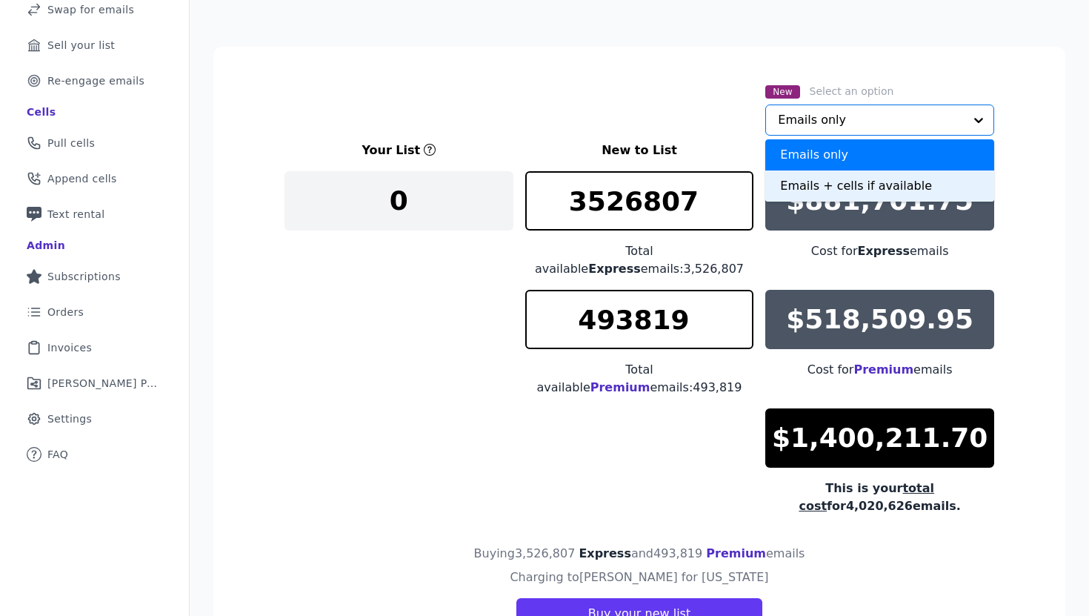
click at [816, 193] on div "Emails + cells if available" at bounding box center [879, 185] width 229 height 31
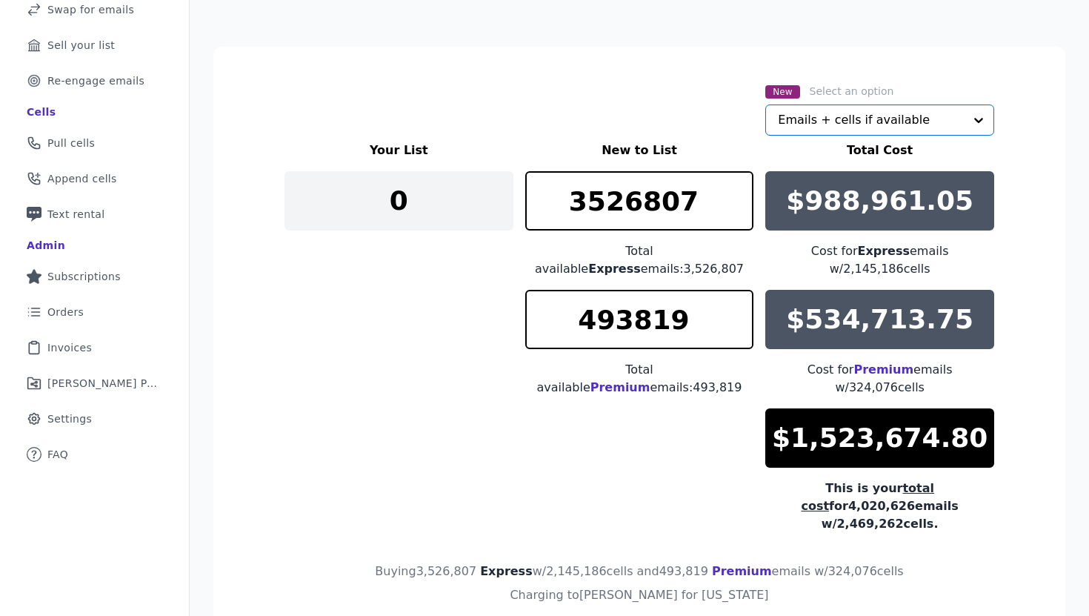
click at [845, 116] on input "text" at bounding box center [871, 120] width 186 height 30
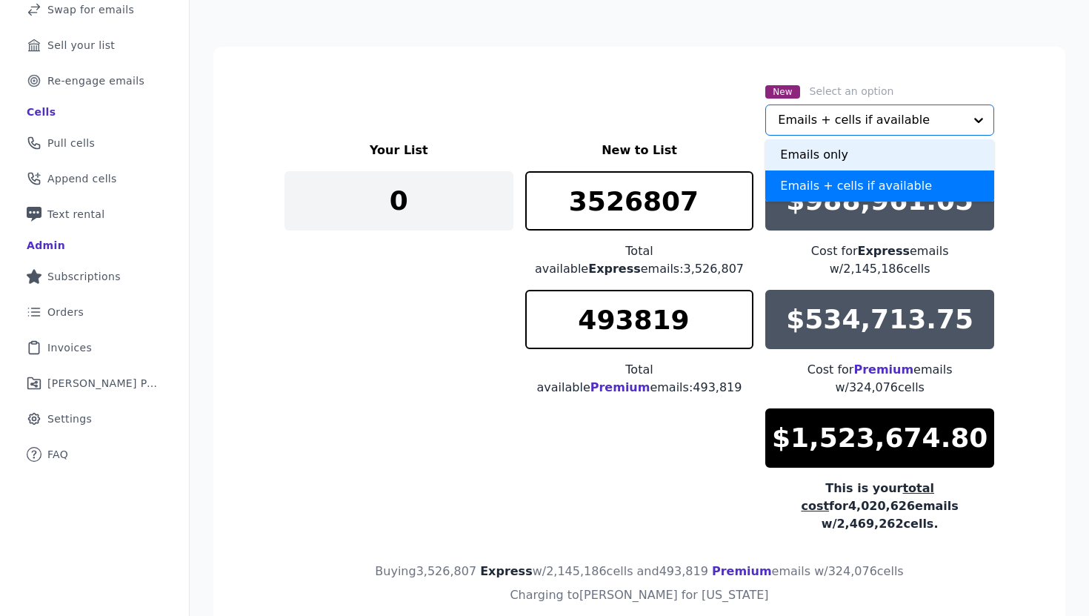
click at [833, 155] on div "Emails only" at bounding box center [879, 154] width 229 height 31
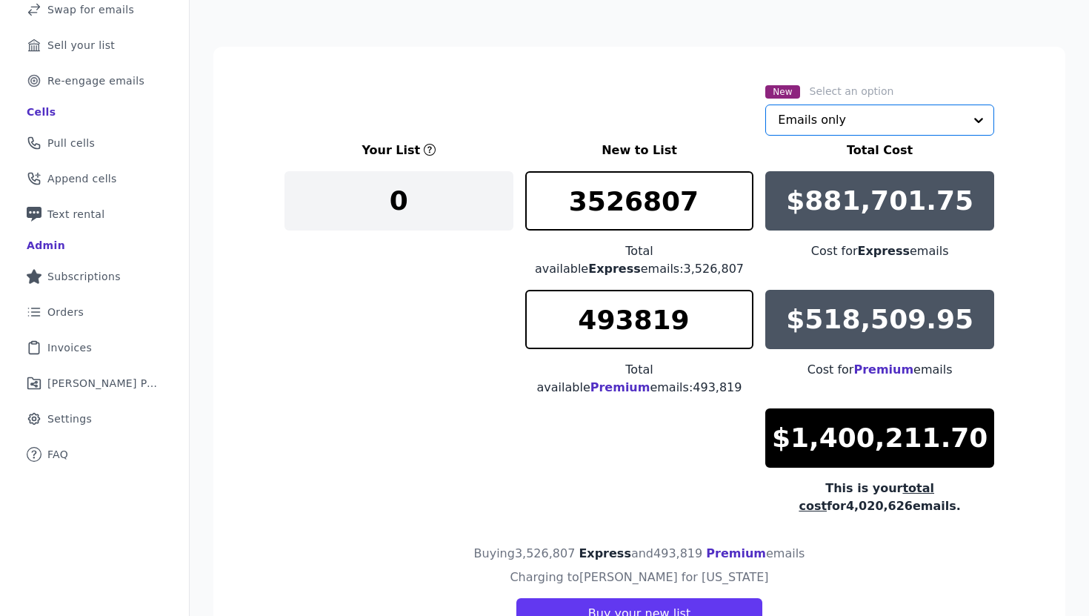
click at [427, 313] on div "Your List New to List Total Cost 0 3526807 Total available Express emails: 3,52…" at bounding box center [639, 327] width 710 height 373
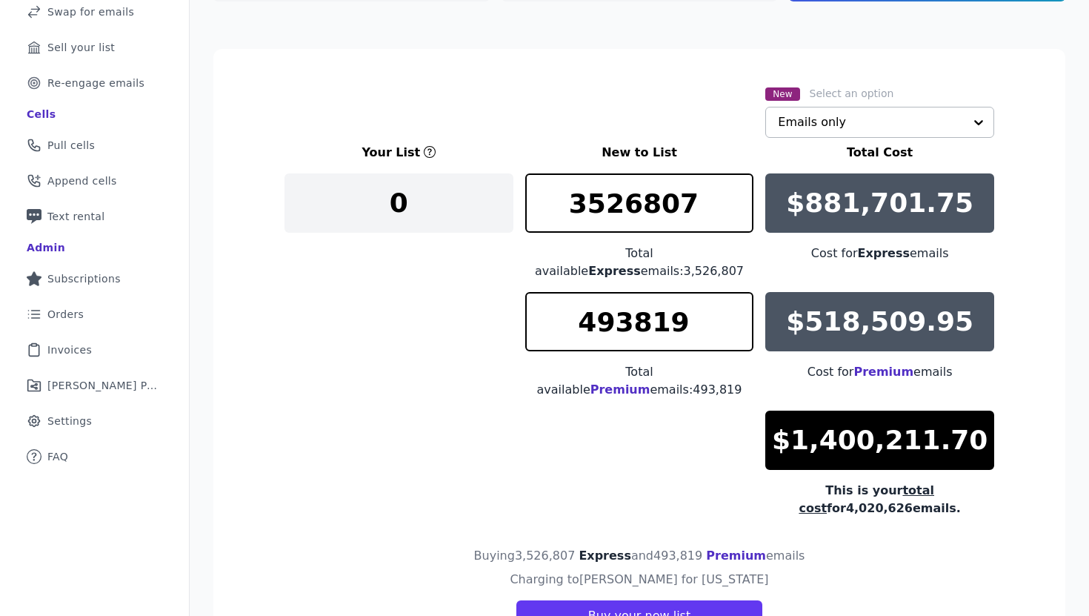
scroll to position [192, 0]
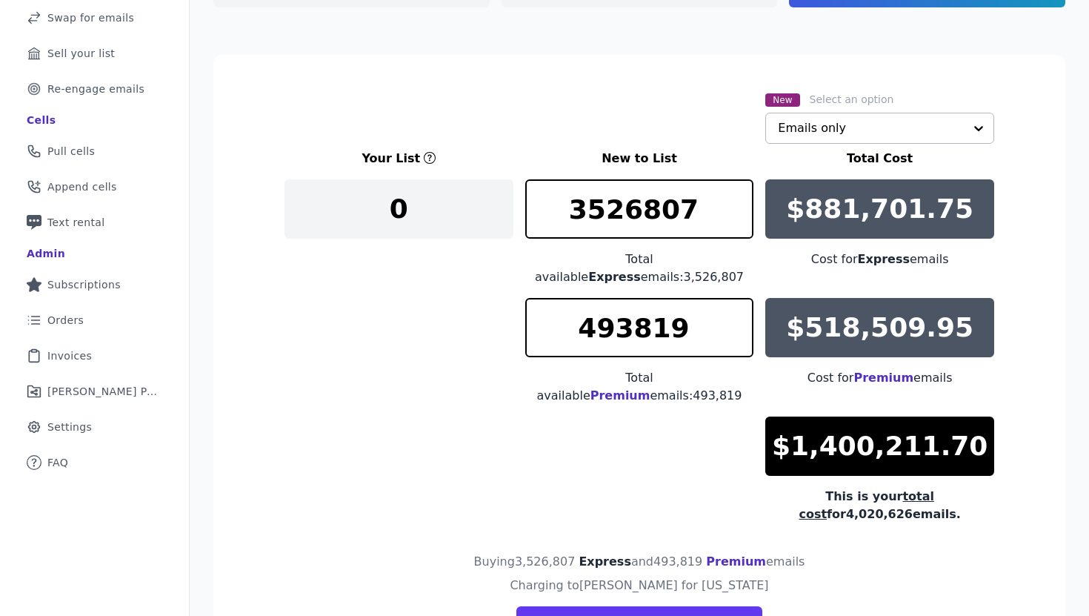
click at [382, 294] on div "Your List New to List Total Cost 0 3526807 Total available Express emails: 3,52…" at bounding box center [639, 336] width 710 height 373
click at [831, 130] on input "text" at bounding box center [871, 128] width 186 height 30
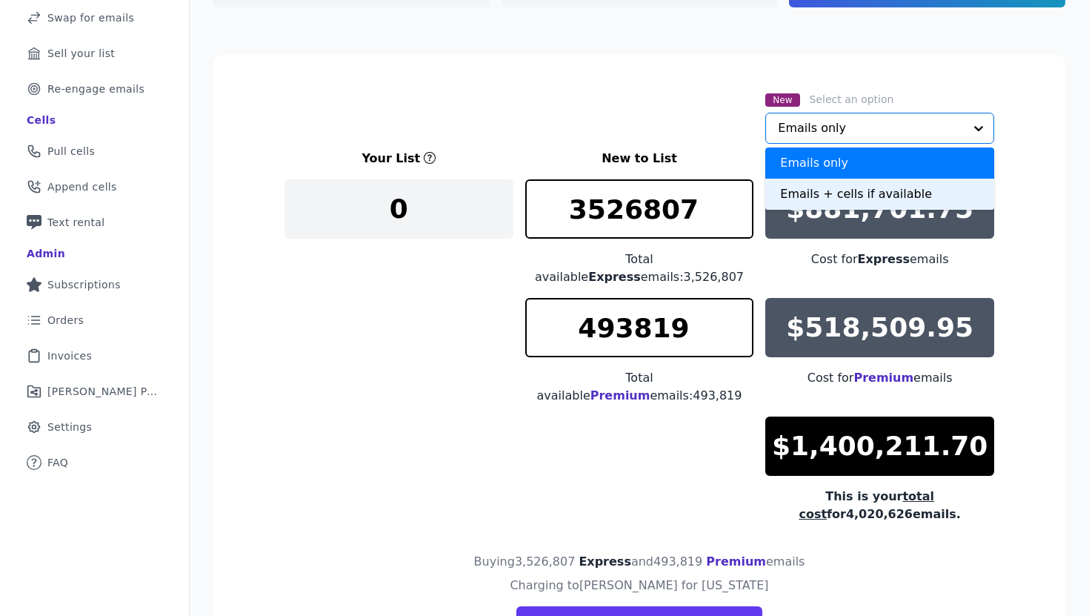
click at [830, 190] on div "Emails + cells if available" at bounding box center [879, 194] width 229 height 31
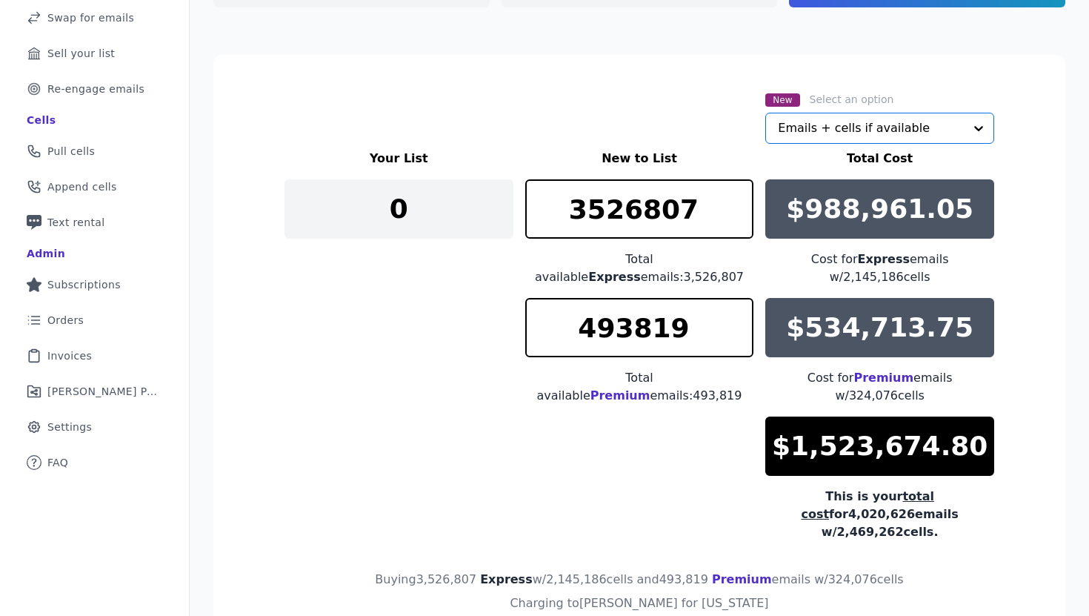
click at [833, 132] on input "text" at bounding box center [871, 128] width 186 height 30
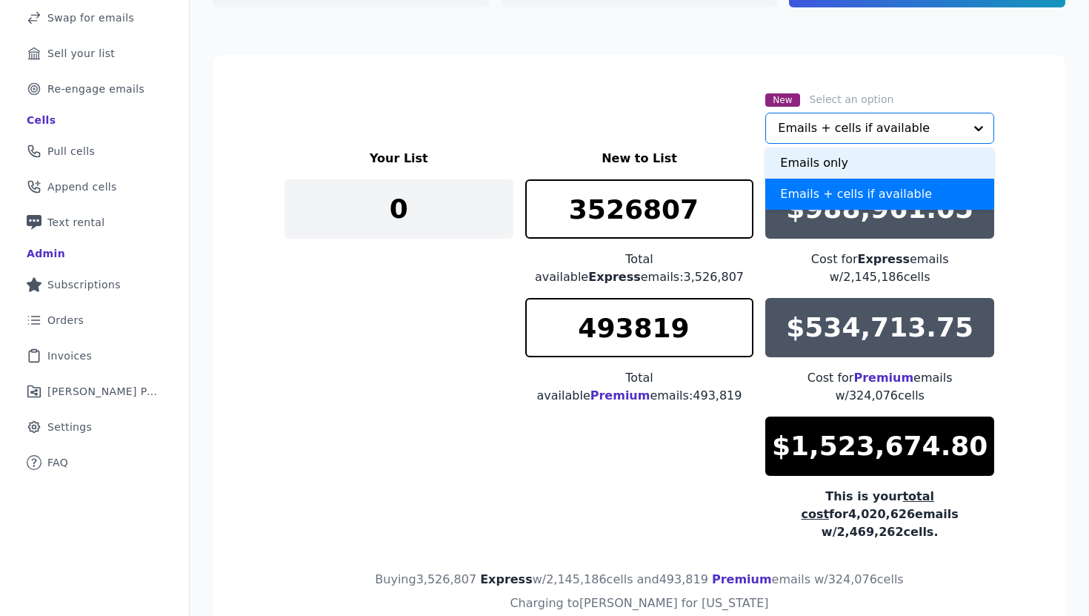
click at [830, 162] on div "Emails only" at bounding box center [879, 162] width 229 height 31
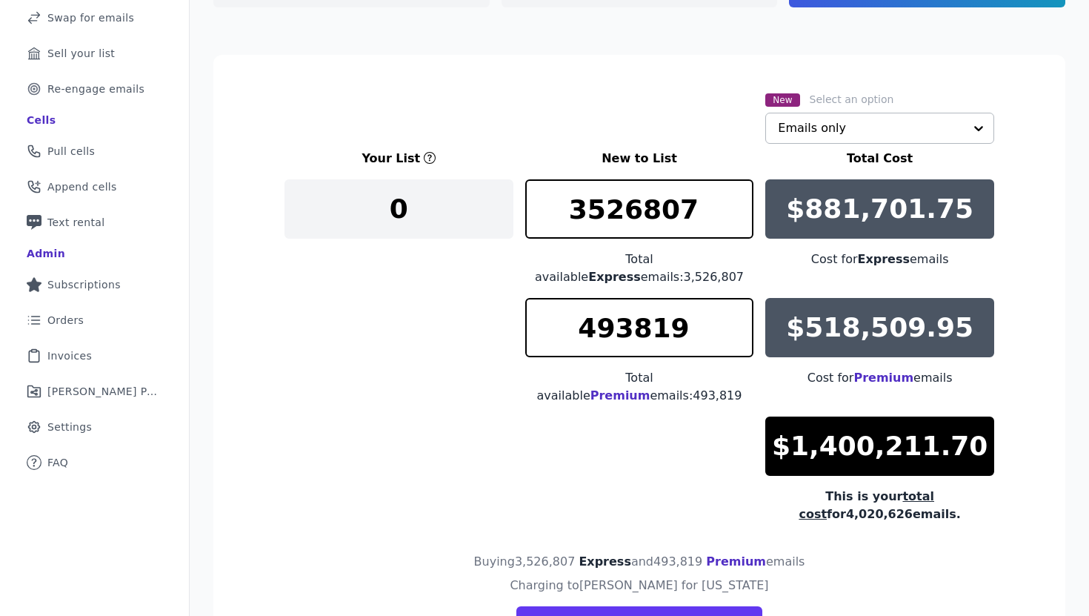
click at [364, 371] on div "Your List New to List Total Cost 0 3526807 Total available Express emails: 3,52…" at bounding box center [639, 336] width 710 height 373
click at [370, 343] on div "Your List New to List Total Cost 0 3526807 Total available Express emails: 3,52…" at bounding box center [639, 336] width 710 height 373
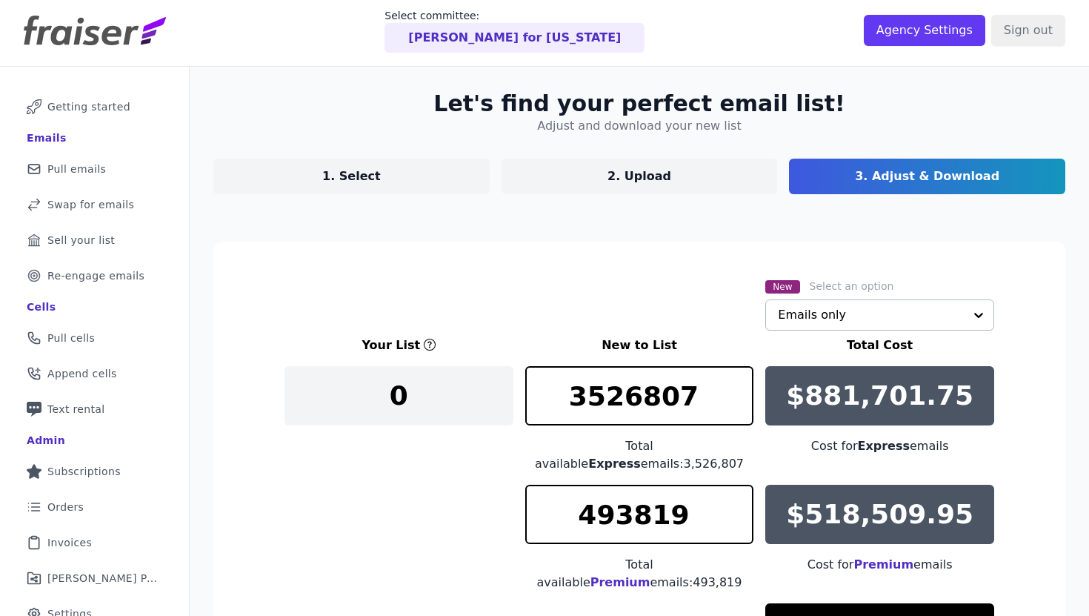
scroll to position [0, 0]
